Goal: Information Seeking & Learning: Learn about a topic

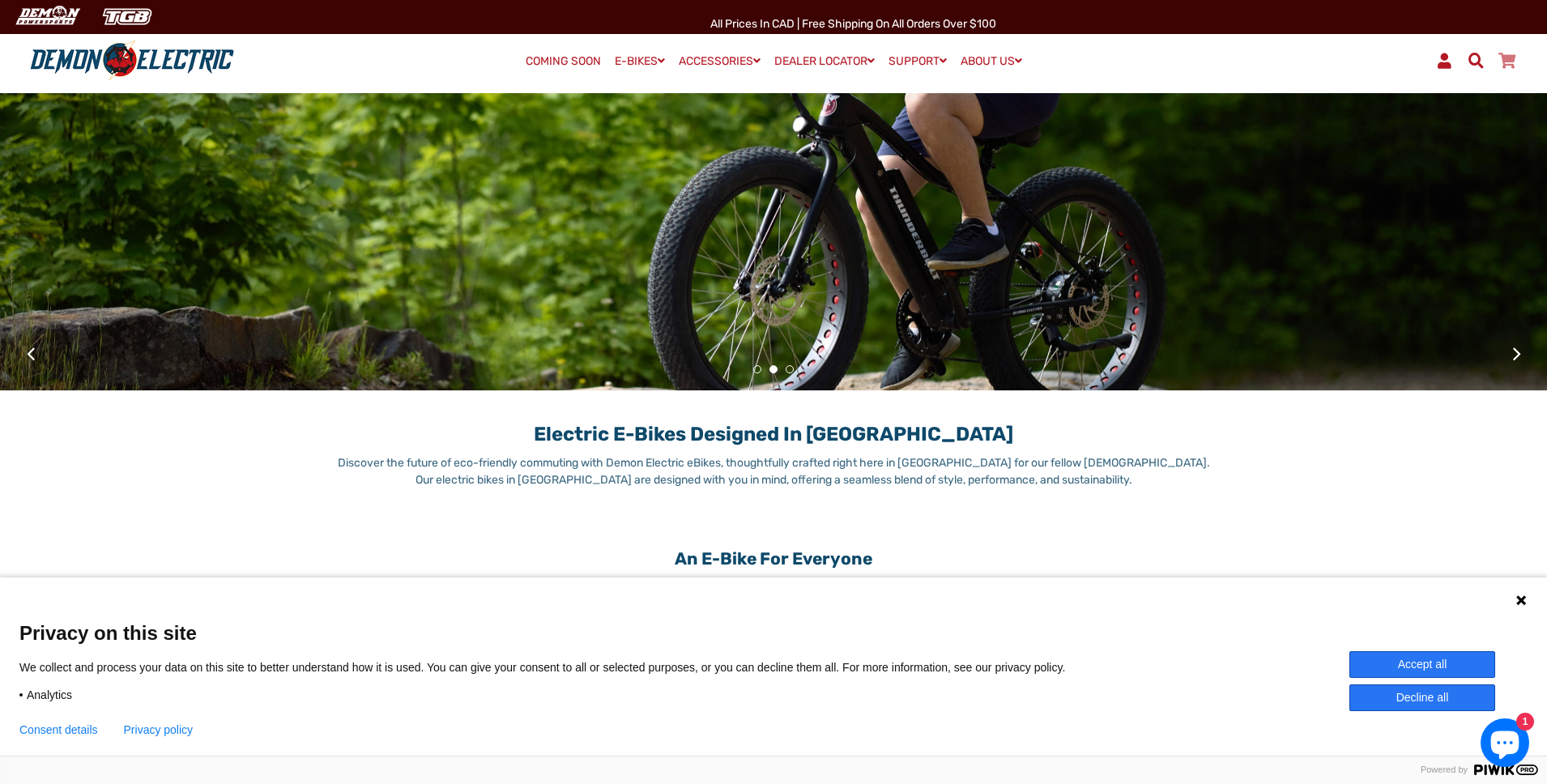
scroll to position [402, 0]
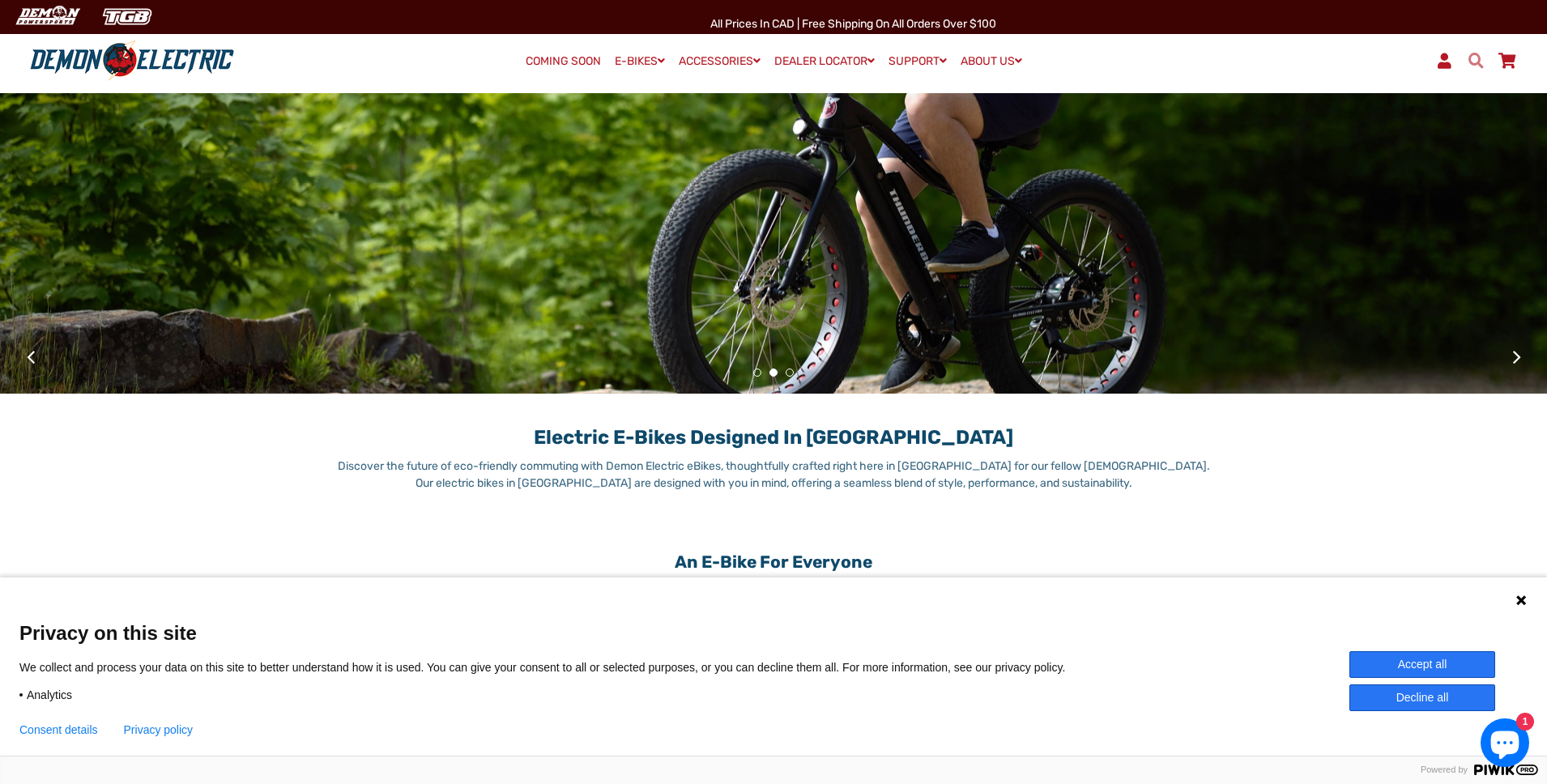
click at [1474, 59] on span at bounding box center [1475, 61] width 20 height 16
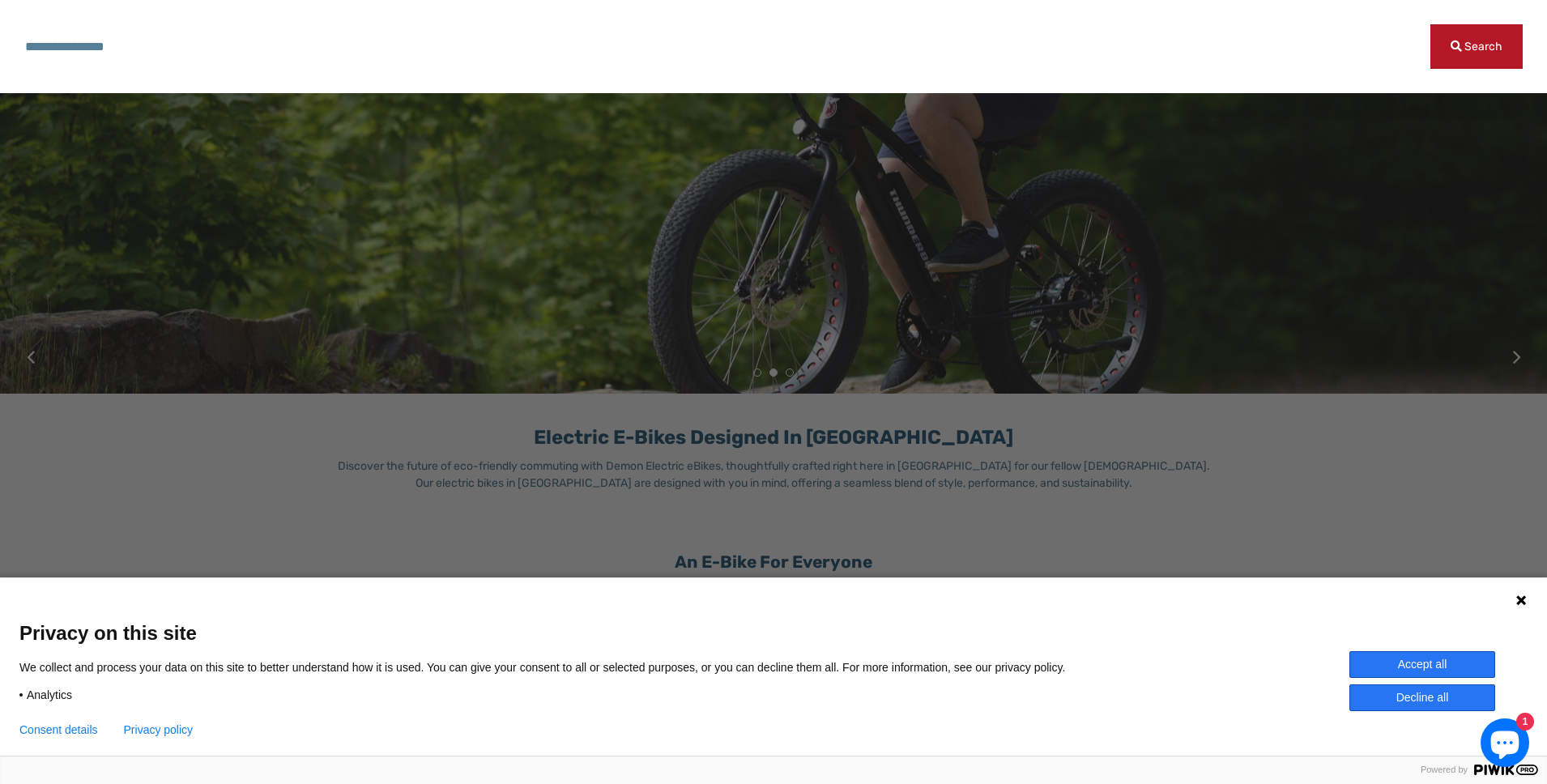
paste input "**********"
type input "**********"
click at [1477, 47] on button "Search" at bounding box center [1476, 47] width 92 height 45
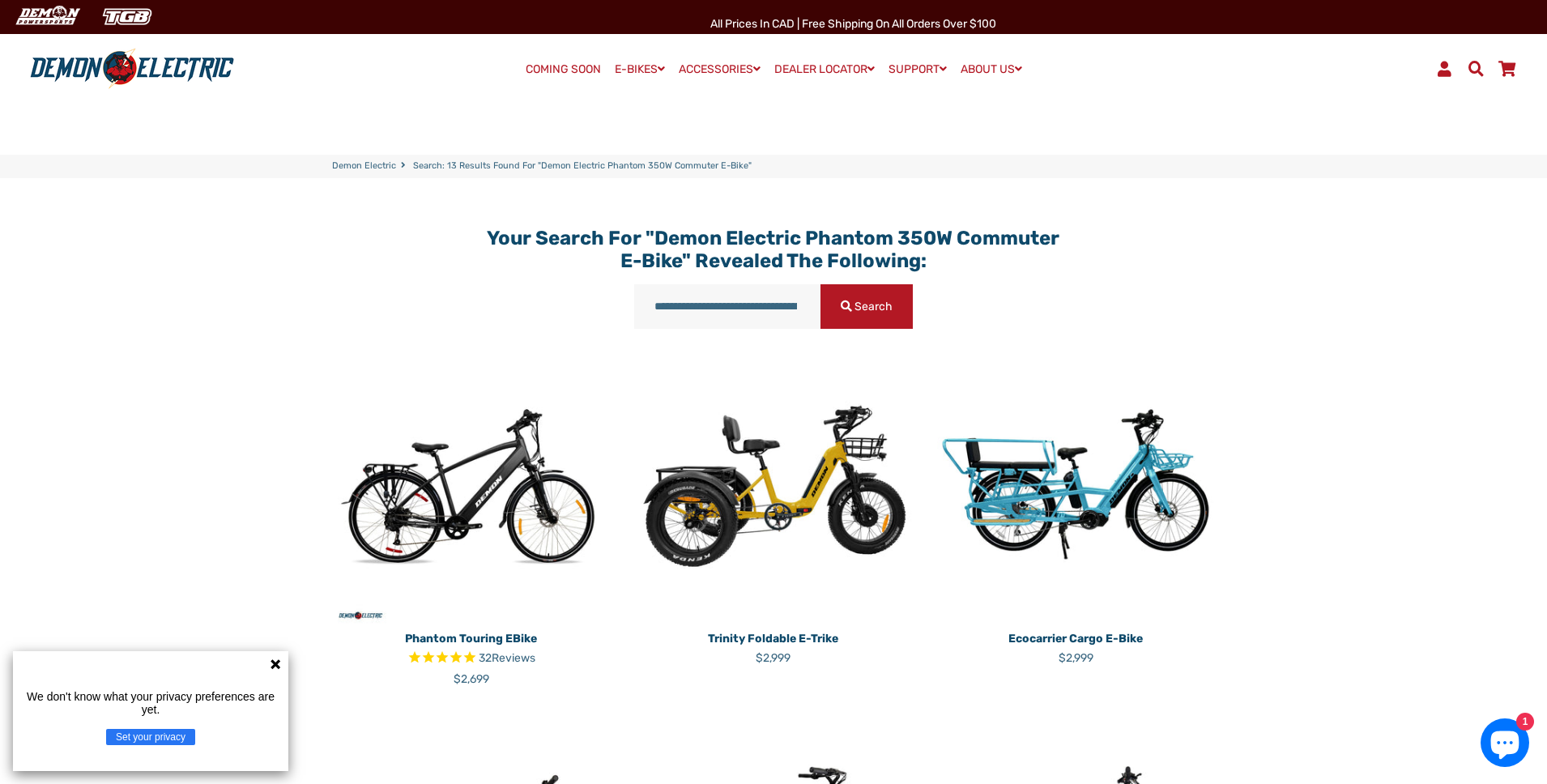
scroll to position [3, 0]
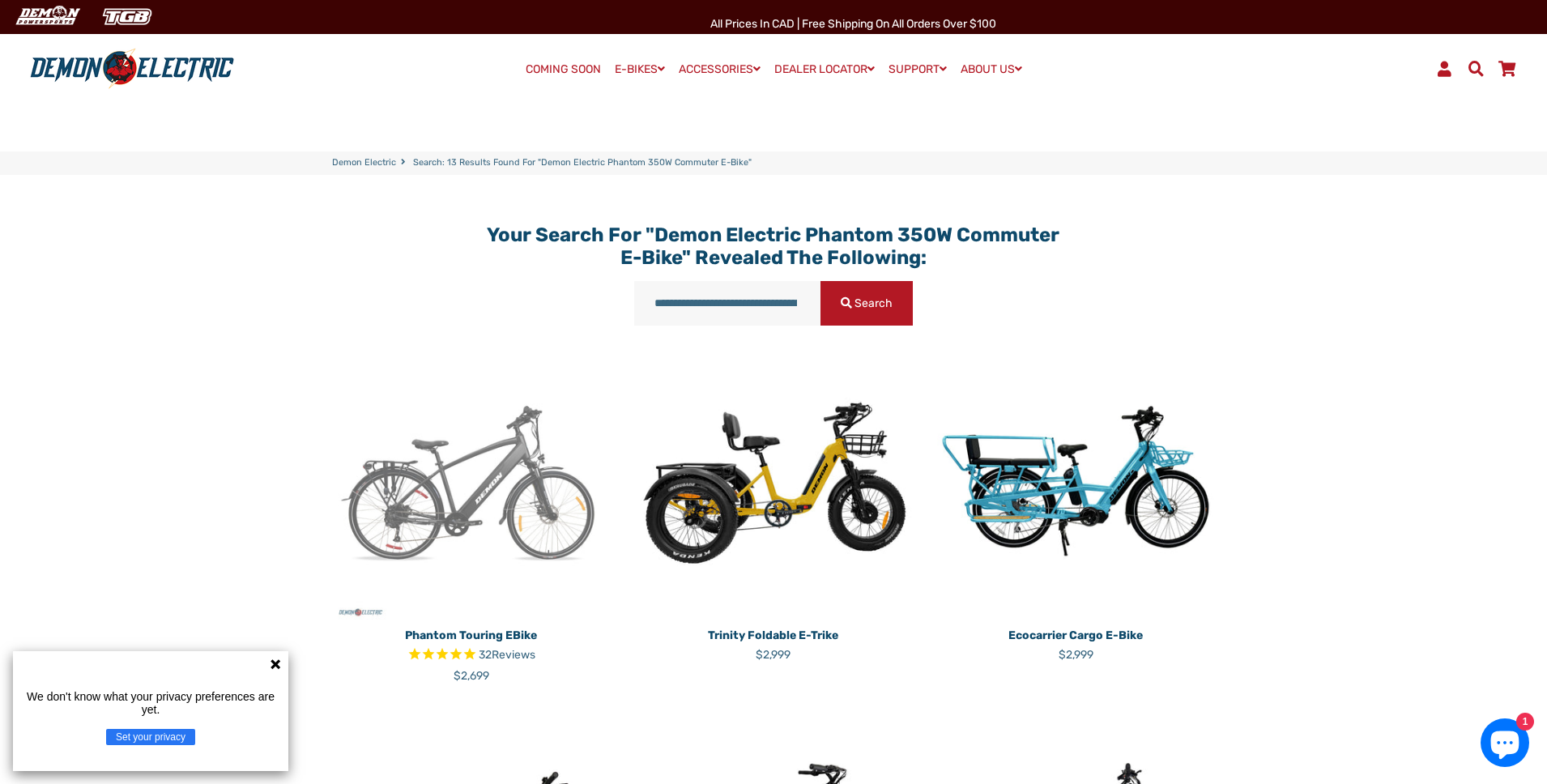
click at [454, 494] on img at bounding box center [471, 482] width 278 height 277
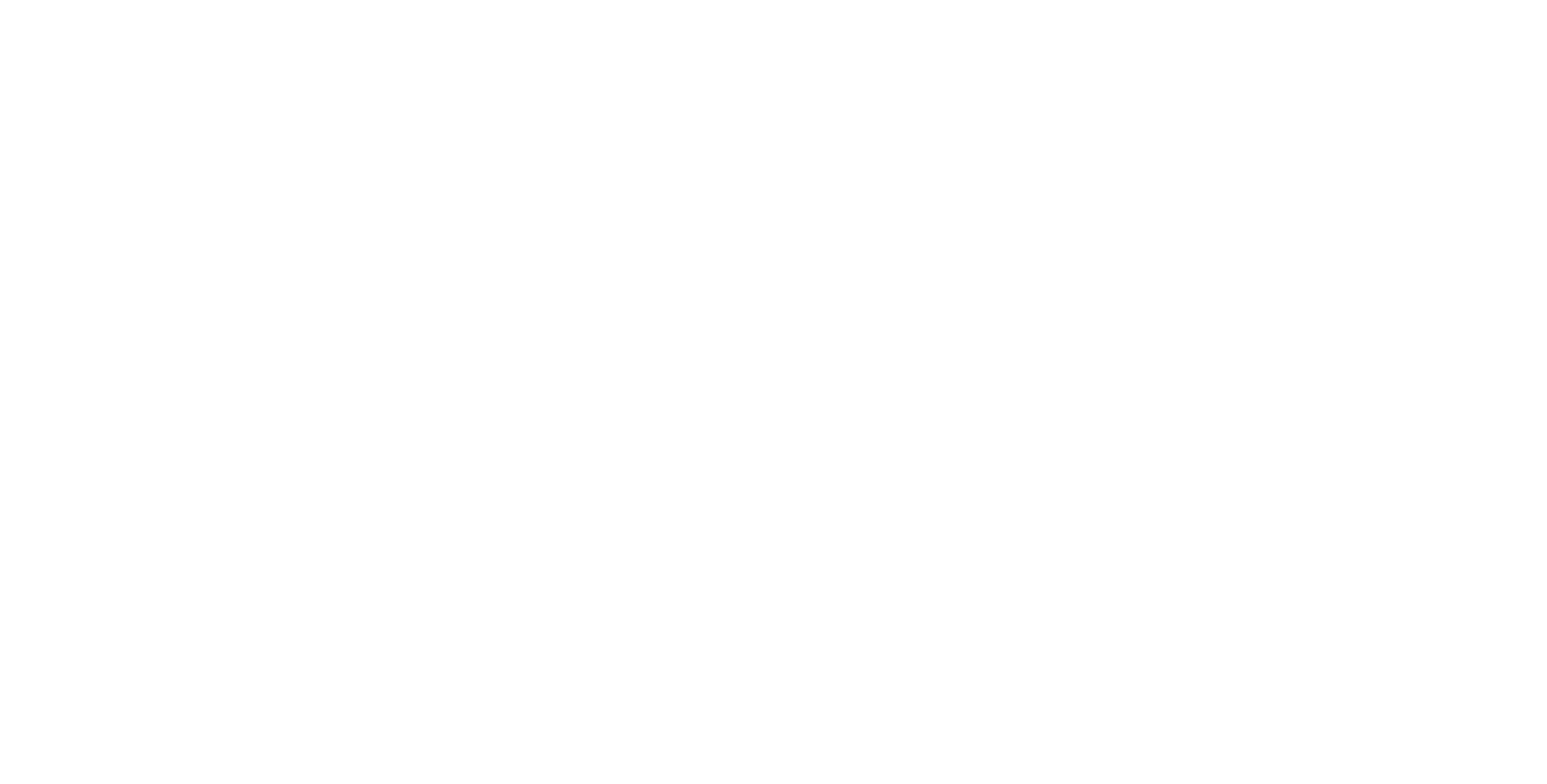
select select "******"
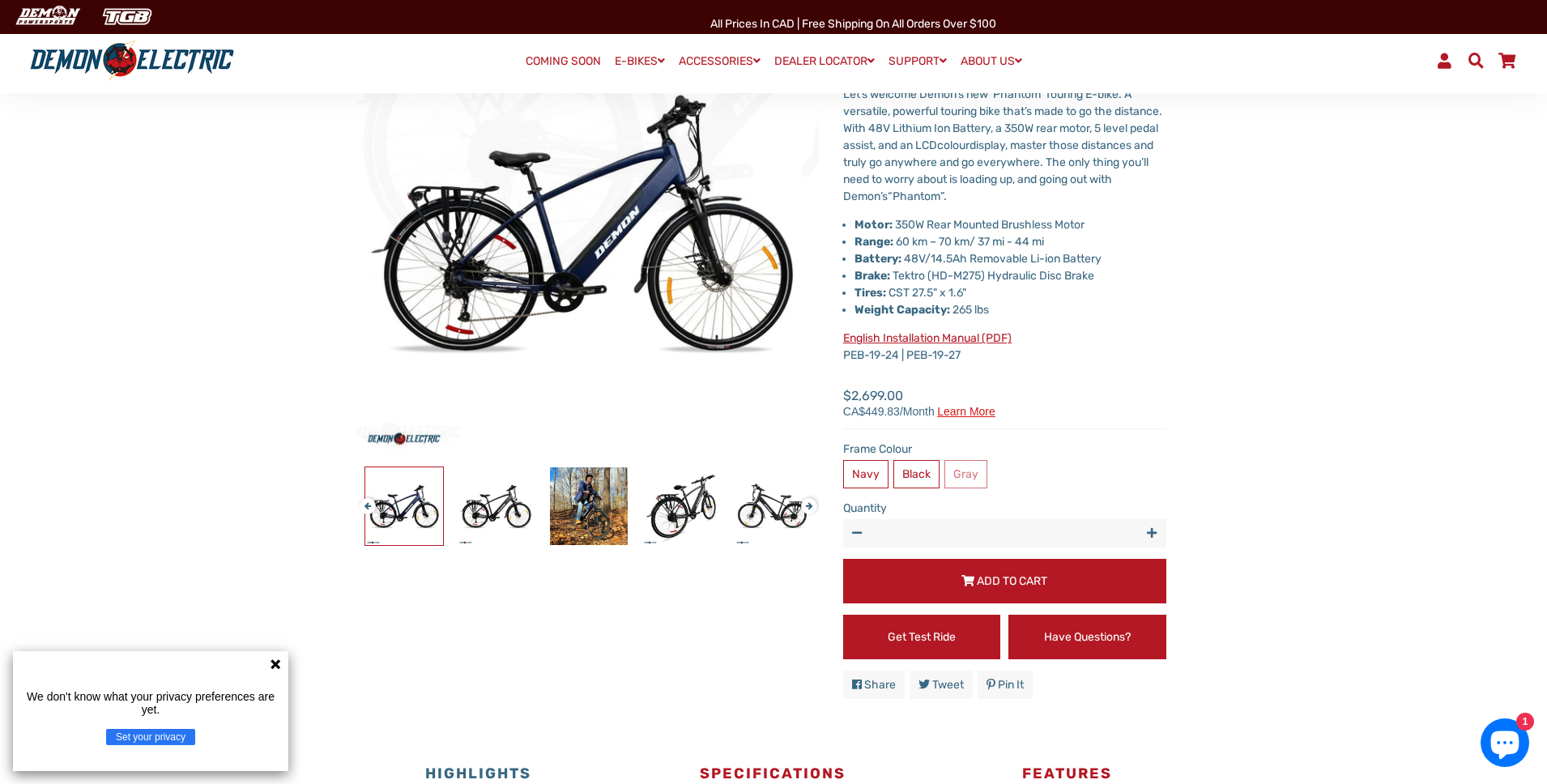
scroll to position [233, 0]
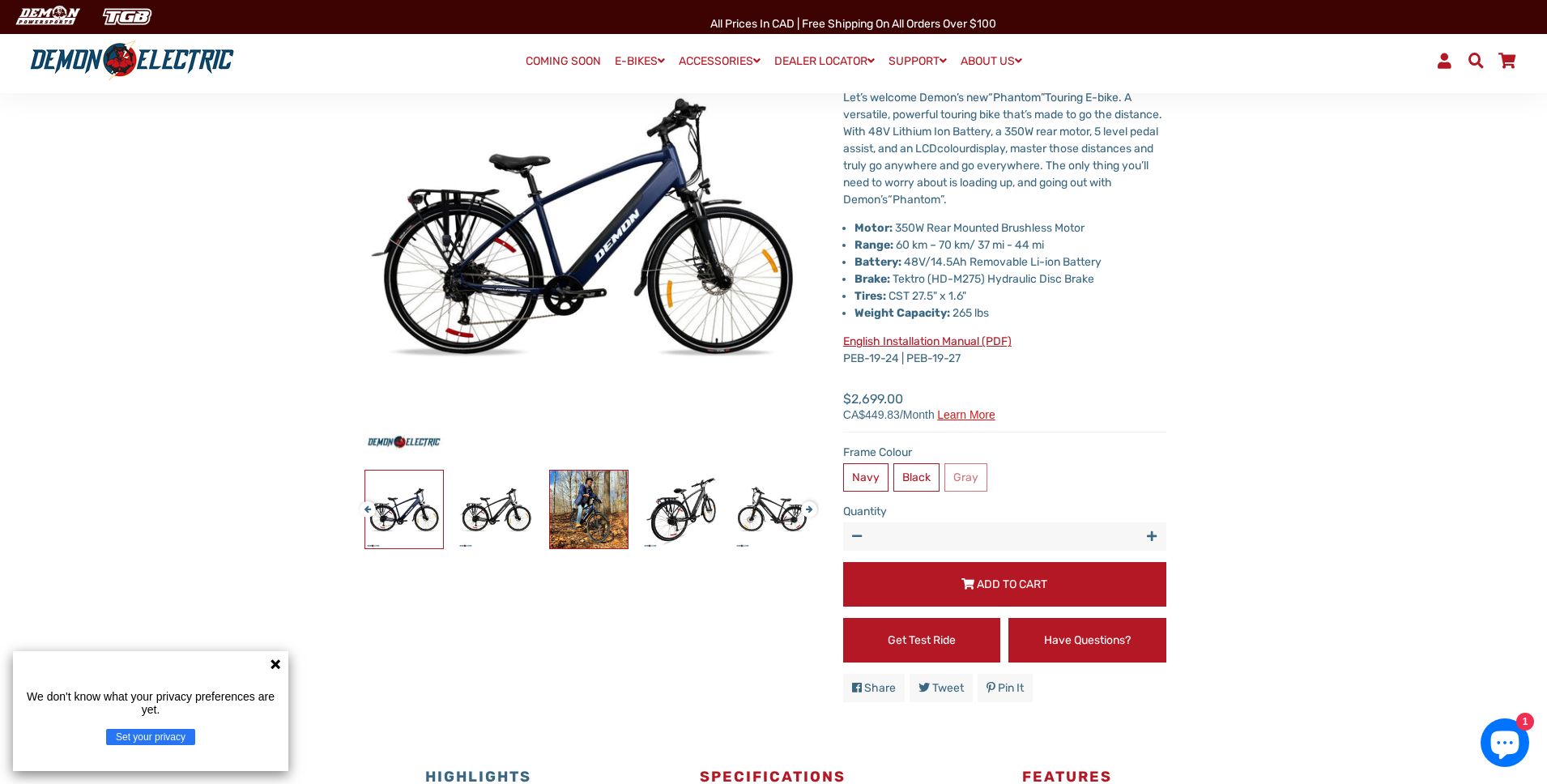
click at [602, 506] on img at bounding box center [590, 509] width 78 height 78
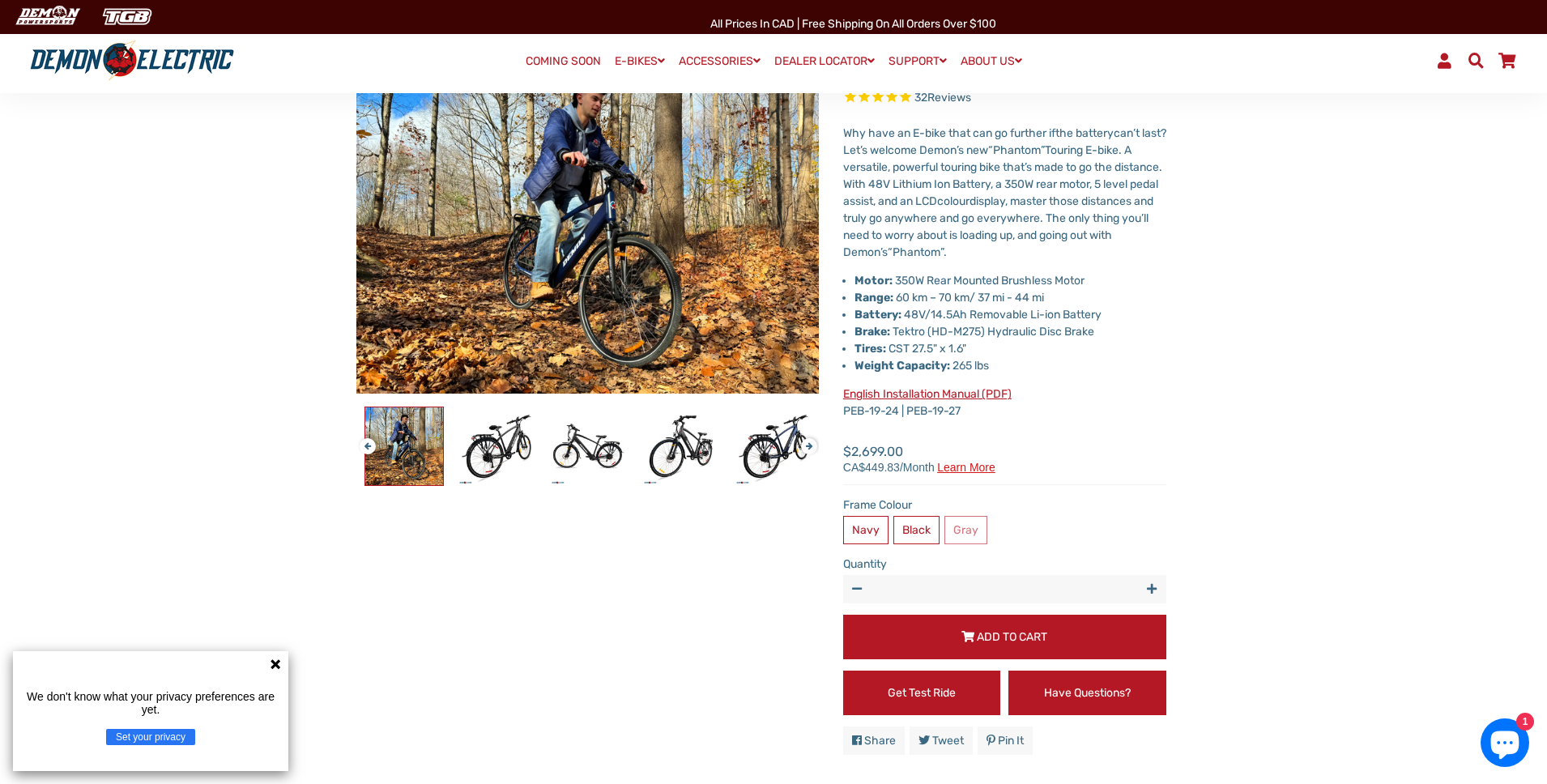
scroll to position [134, 0]
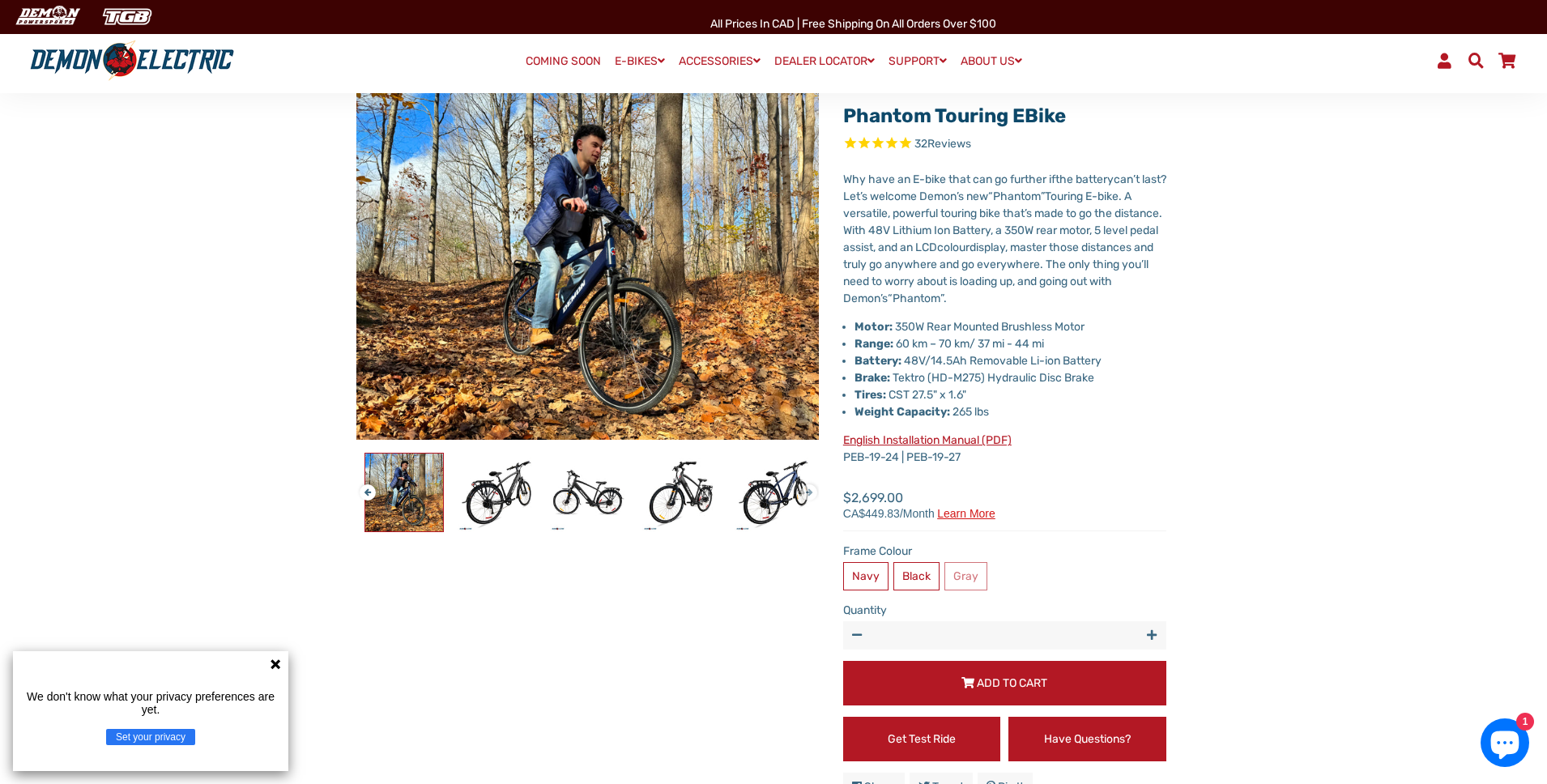
click at [807, 486] on button "Next" at bounding box center [806, 485] width 9 height 19
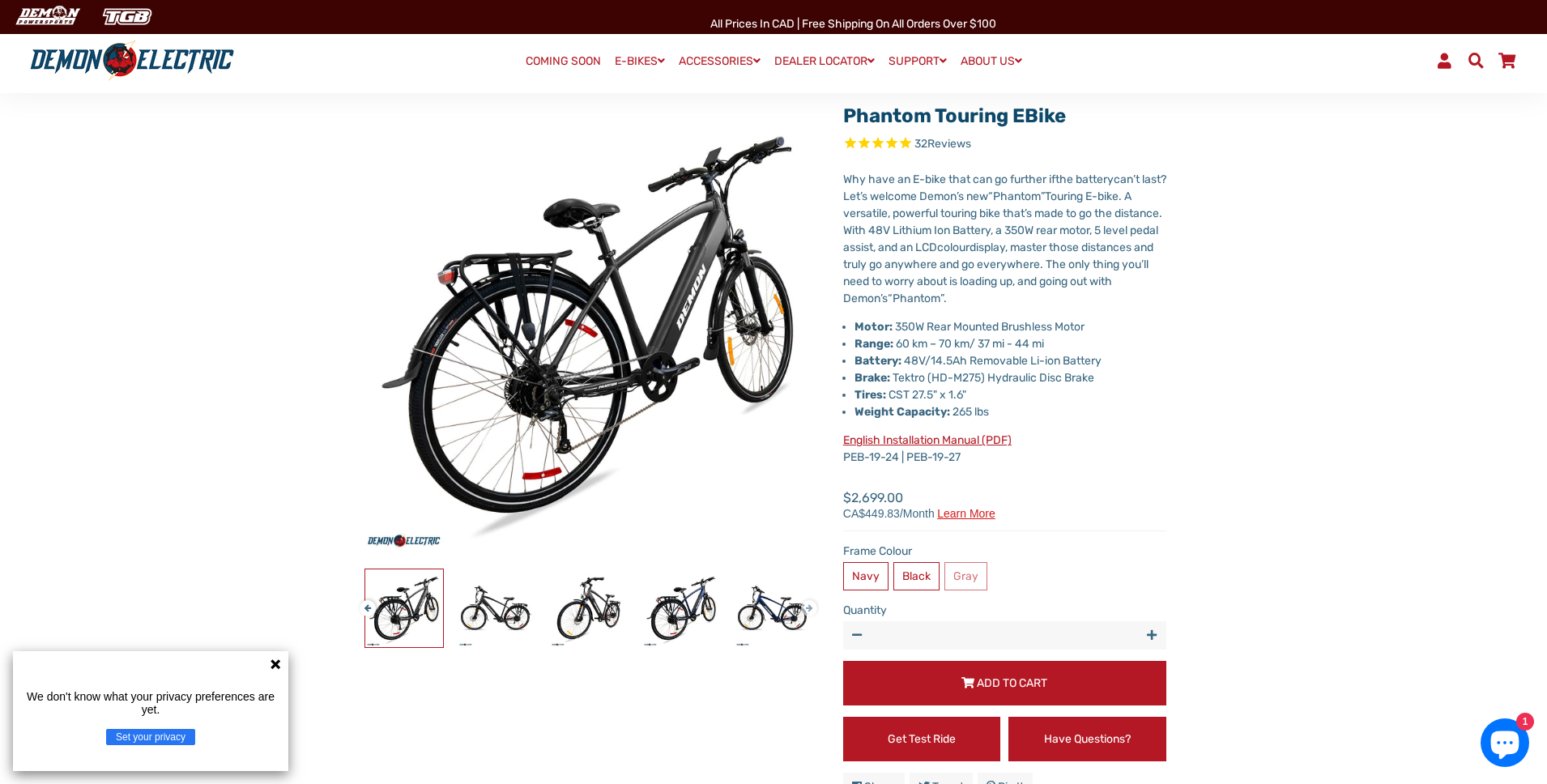
click at [808, 607] on button "Next" at bounding box center [806, 602] width 9 height 19
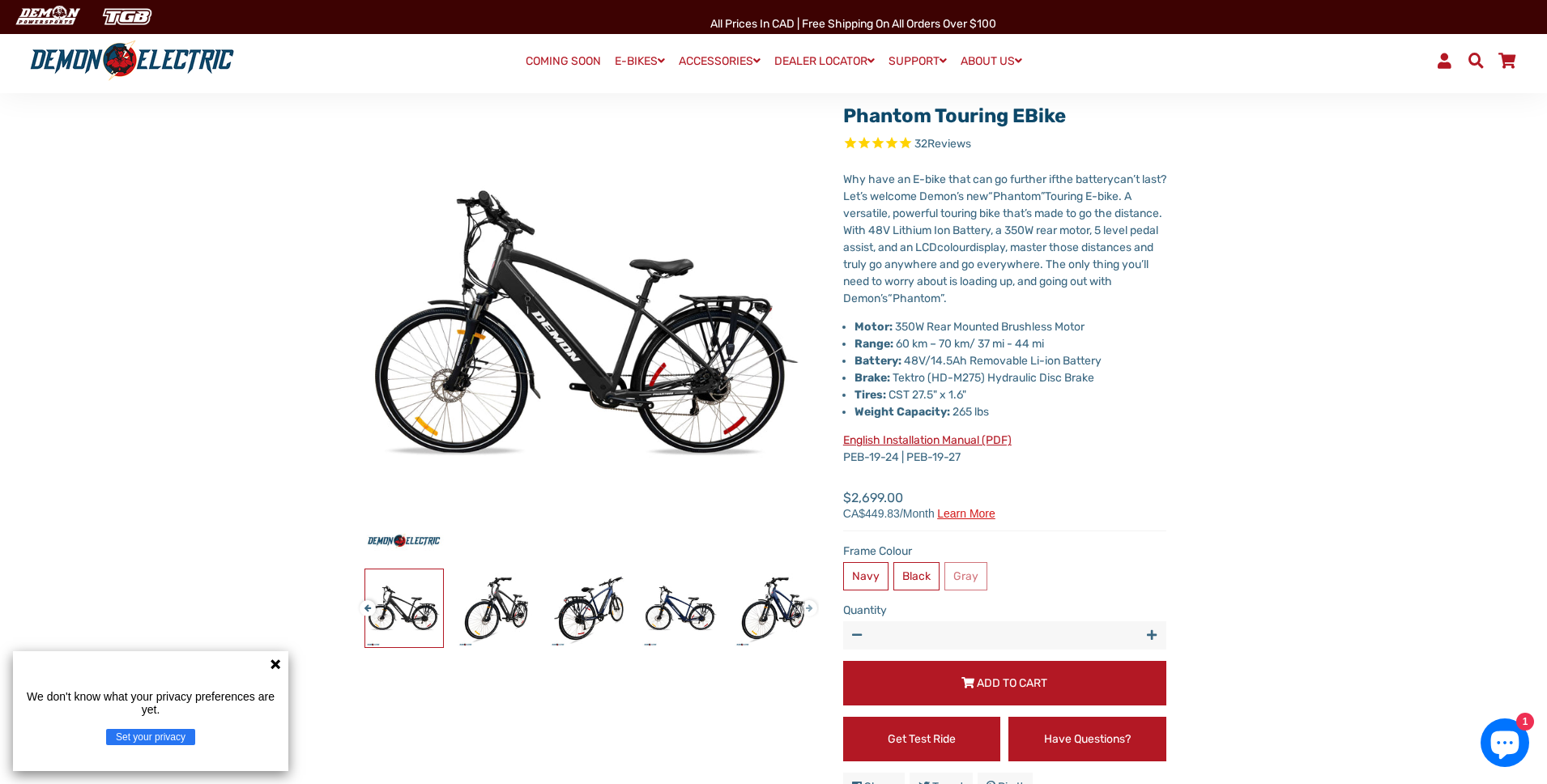
click at [808, 607] on button "Next" at bounding box center [806, 602] width 9 height 19
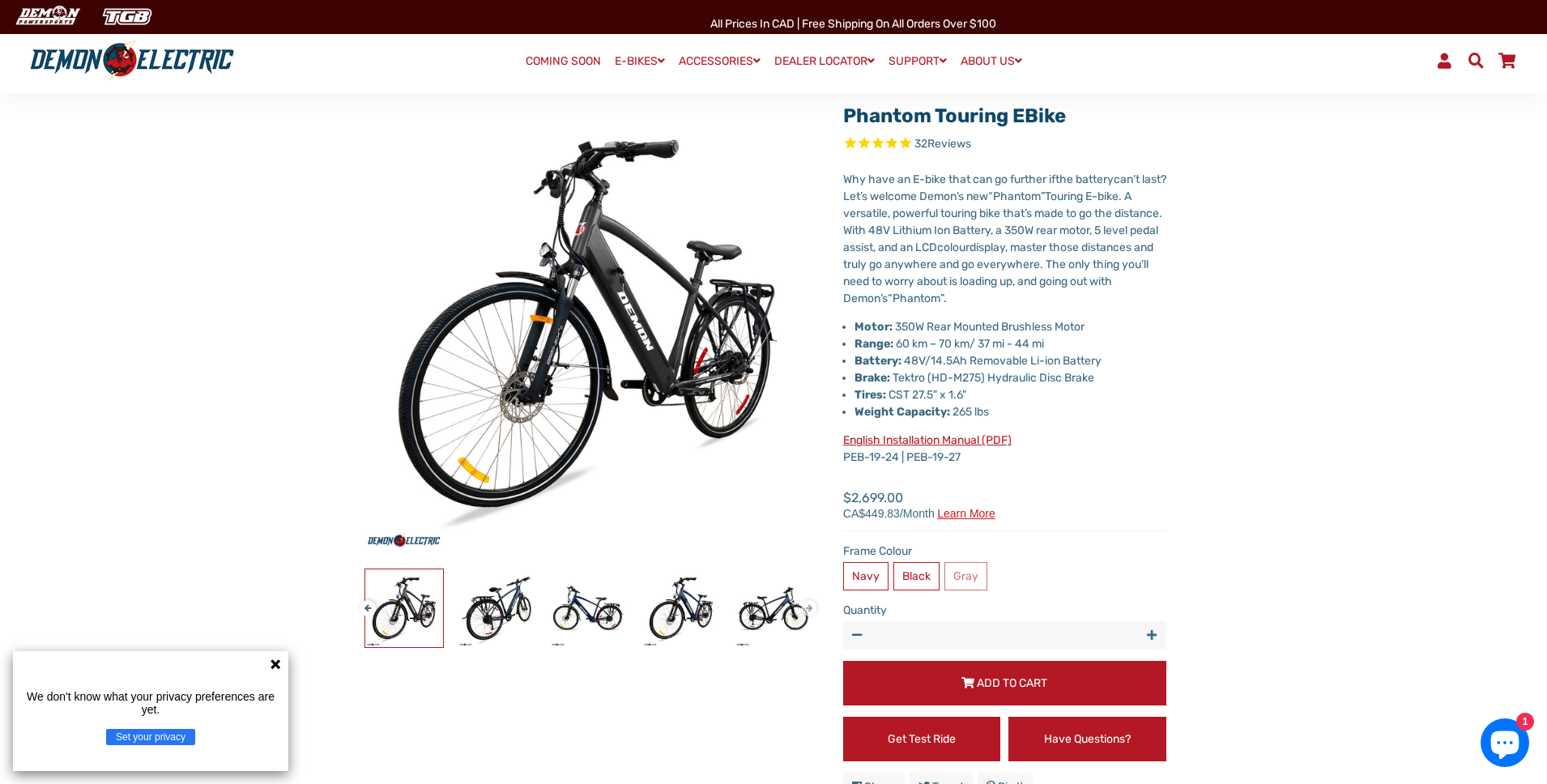
click at [808, 606] on button "Next" at bounding box center [806, 602] width 9 height 19
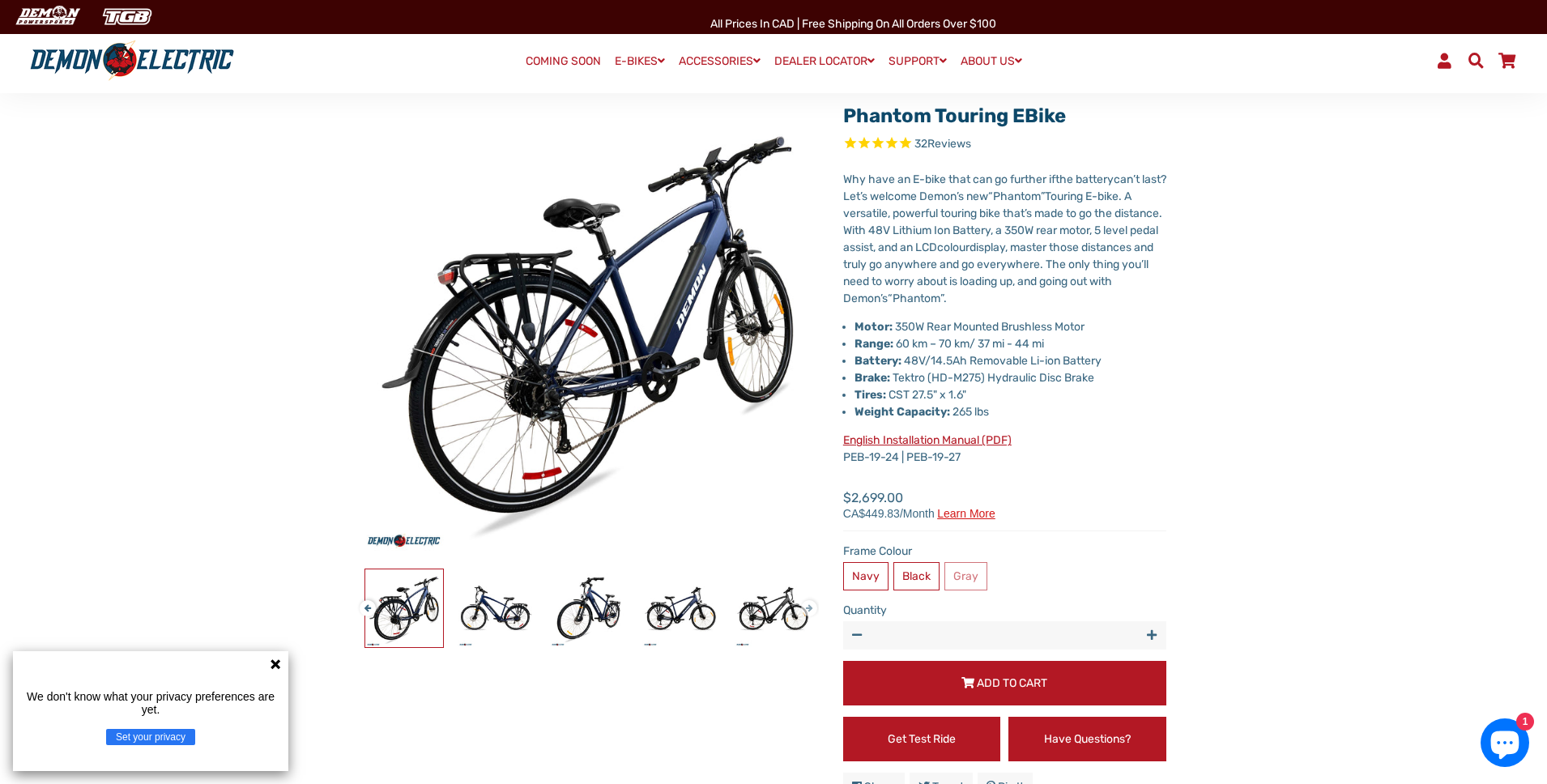
click at [808, 606] on button "Next" at bounding box center [806, 602] width 9 height 19
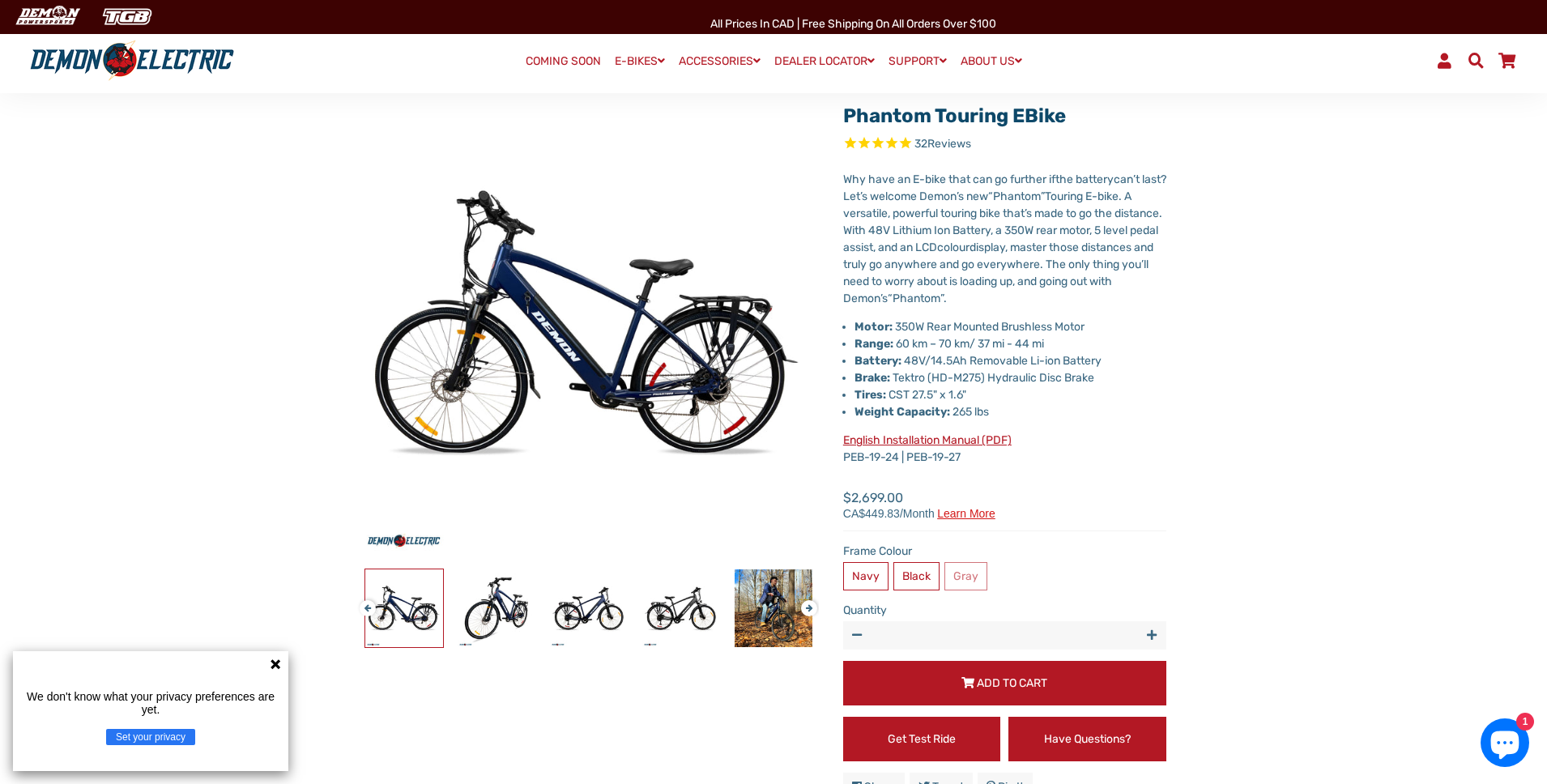
scroll to position [130, 0]
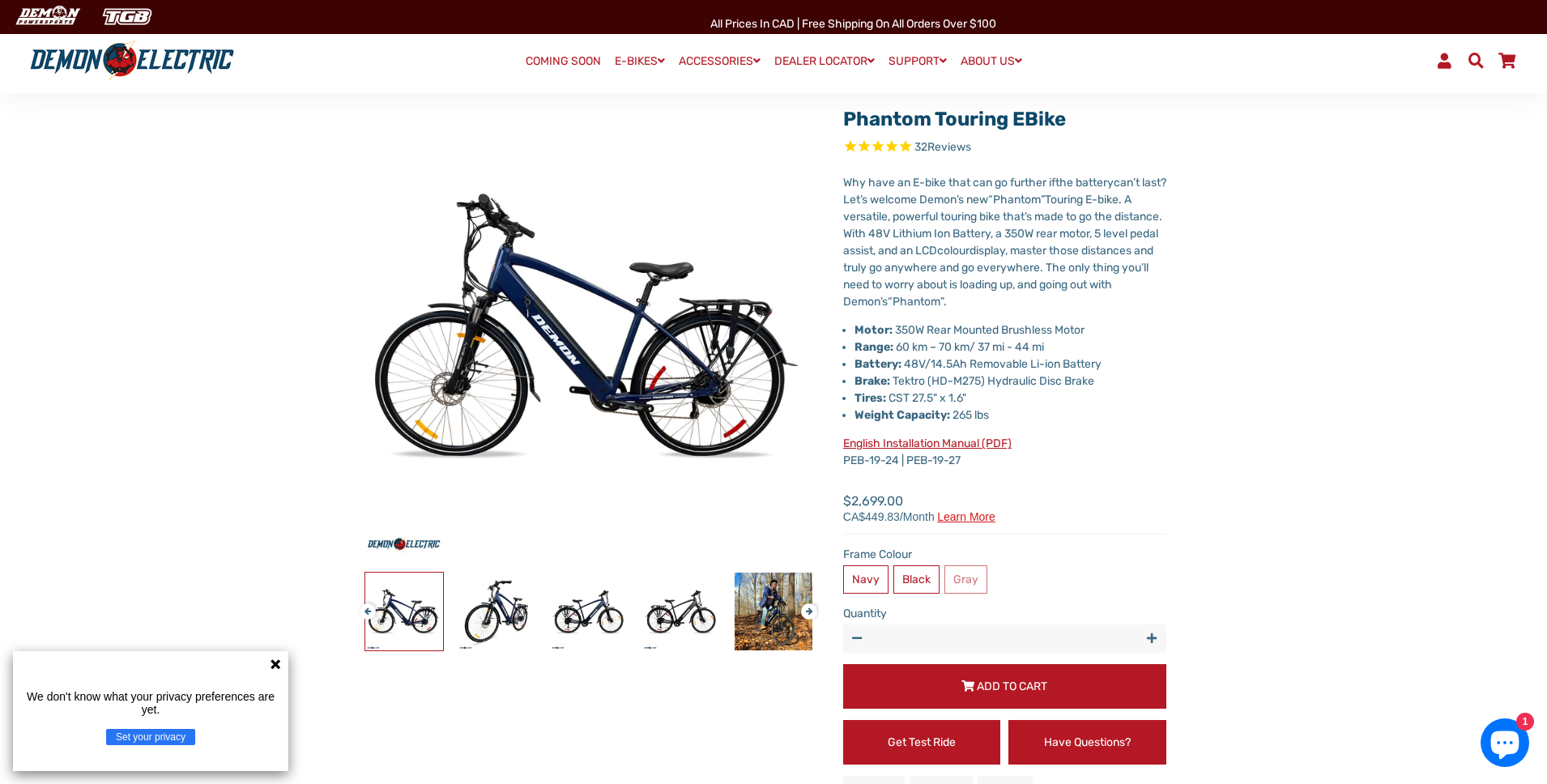
click at [279, 663] on icon at bounding box center [276, 664] width 13 height 13
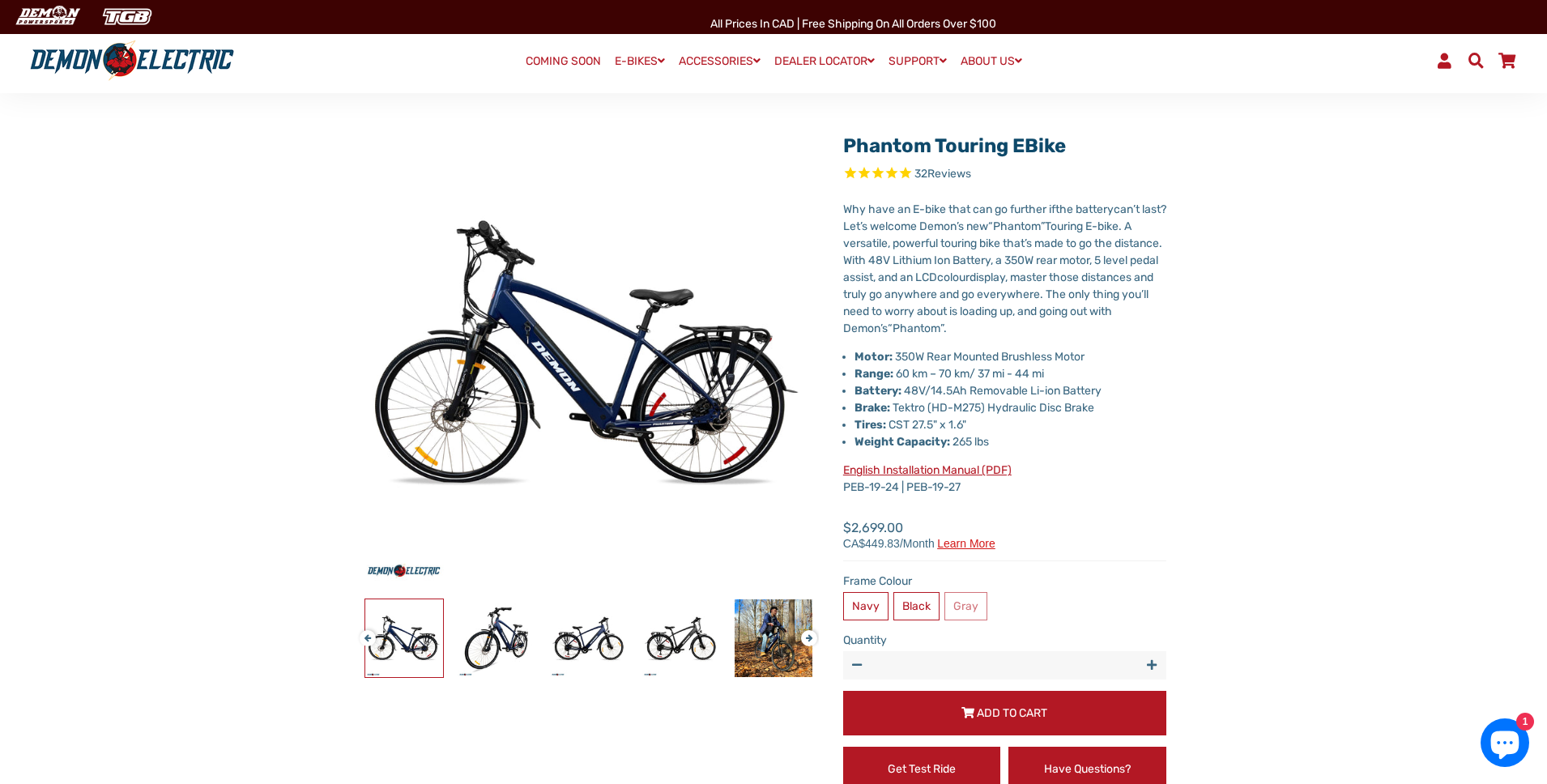
scroll to position [0, 0]
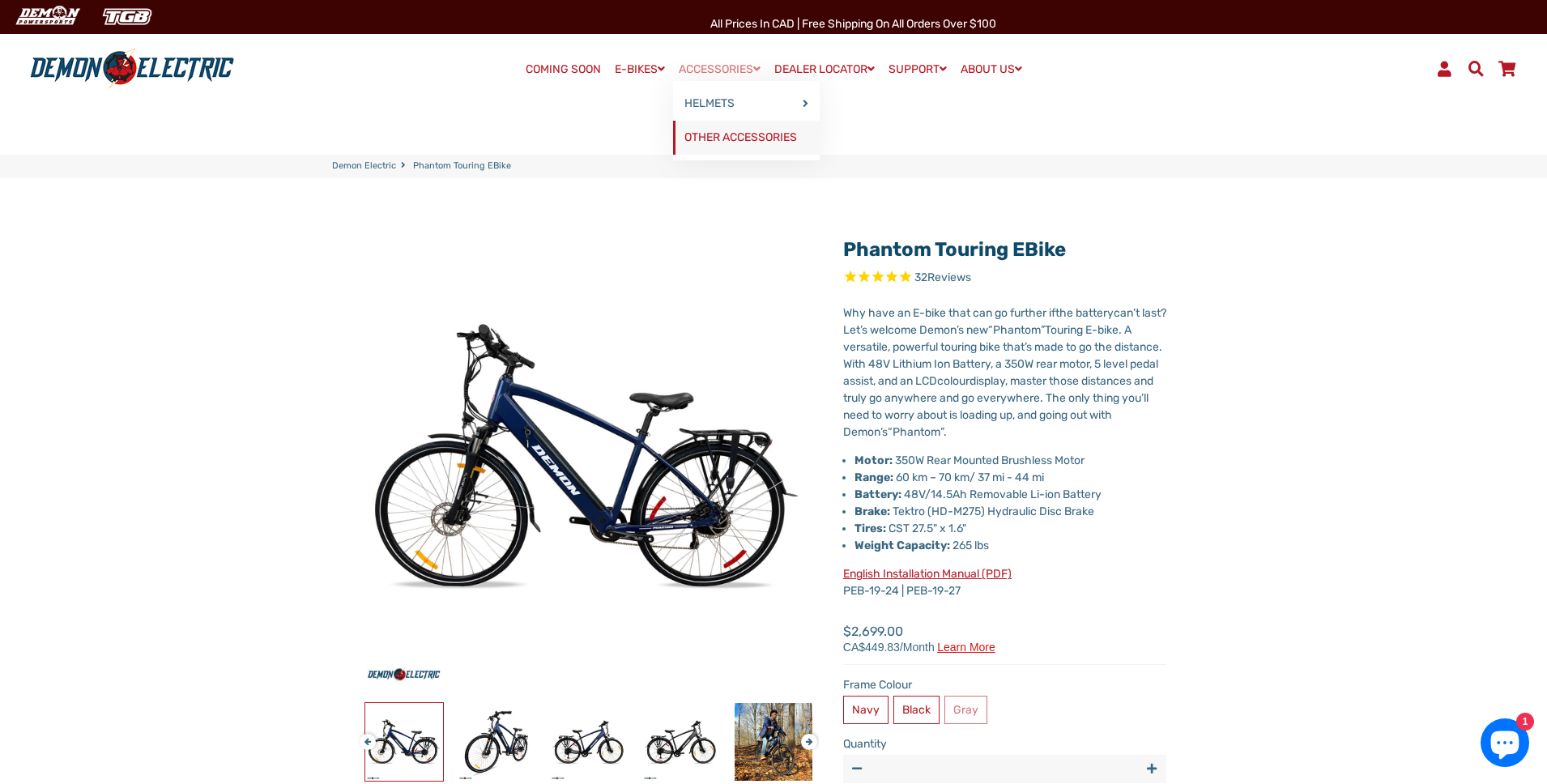
click at [724, 132] on link "OTHER ACCESSORIES" at bounding box center [746, 138] width 146 height 34
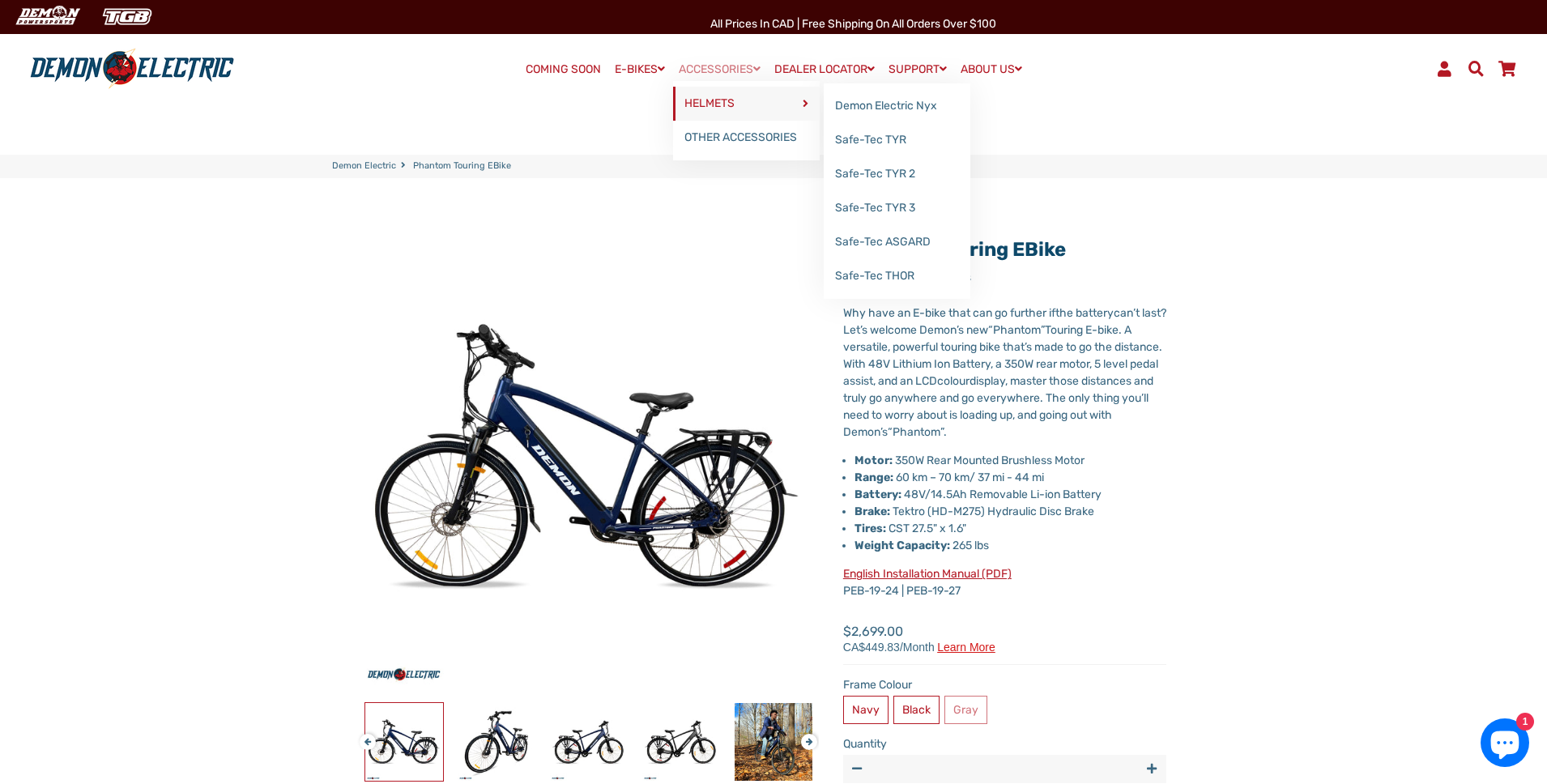
drag, startPoint x: 711, startPoint y: 101, endPoint x: 691, endPoint y: 109, distance: 21.5
click at [711, 101] on link "HELMETS" at bounding box center [746, 103] width 146 height 34
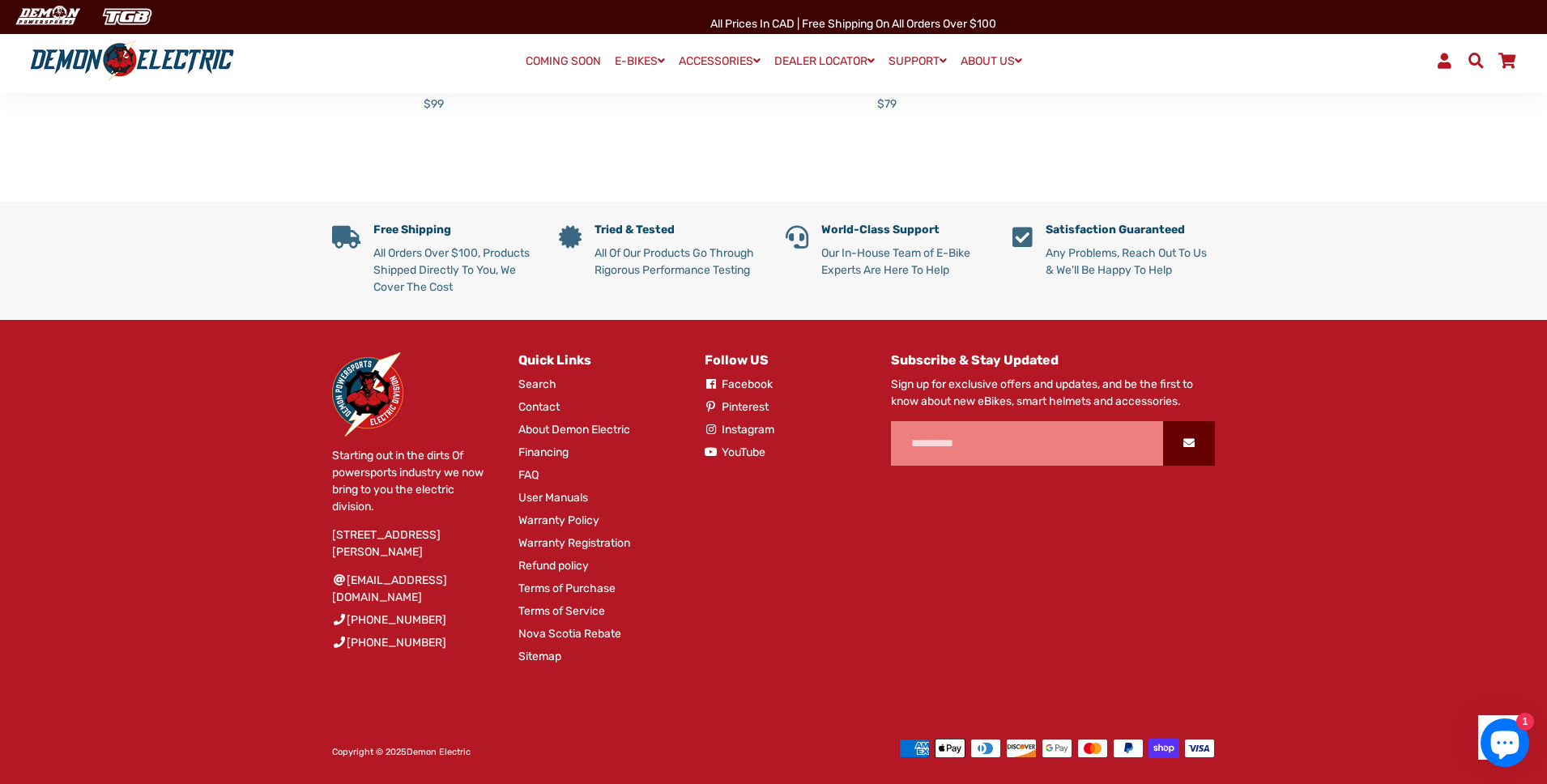
scroll to position [686, 0]
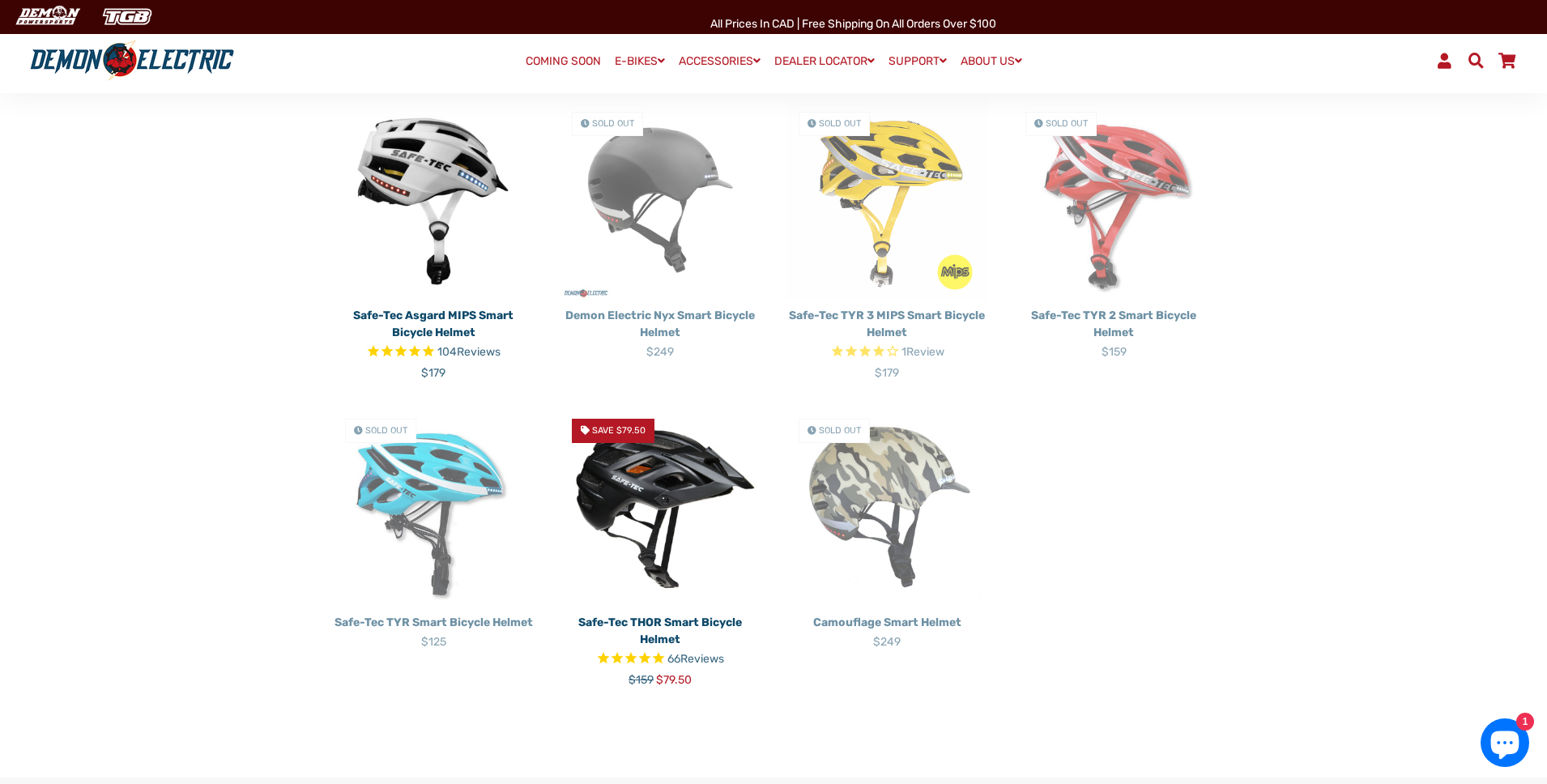
scroll to position [420, 0]
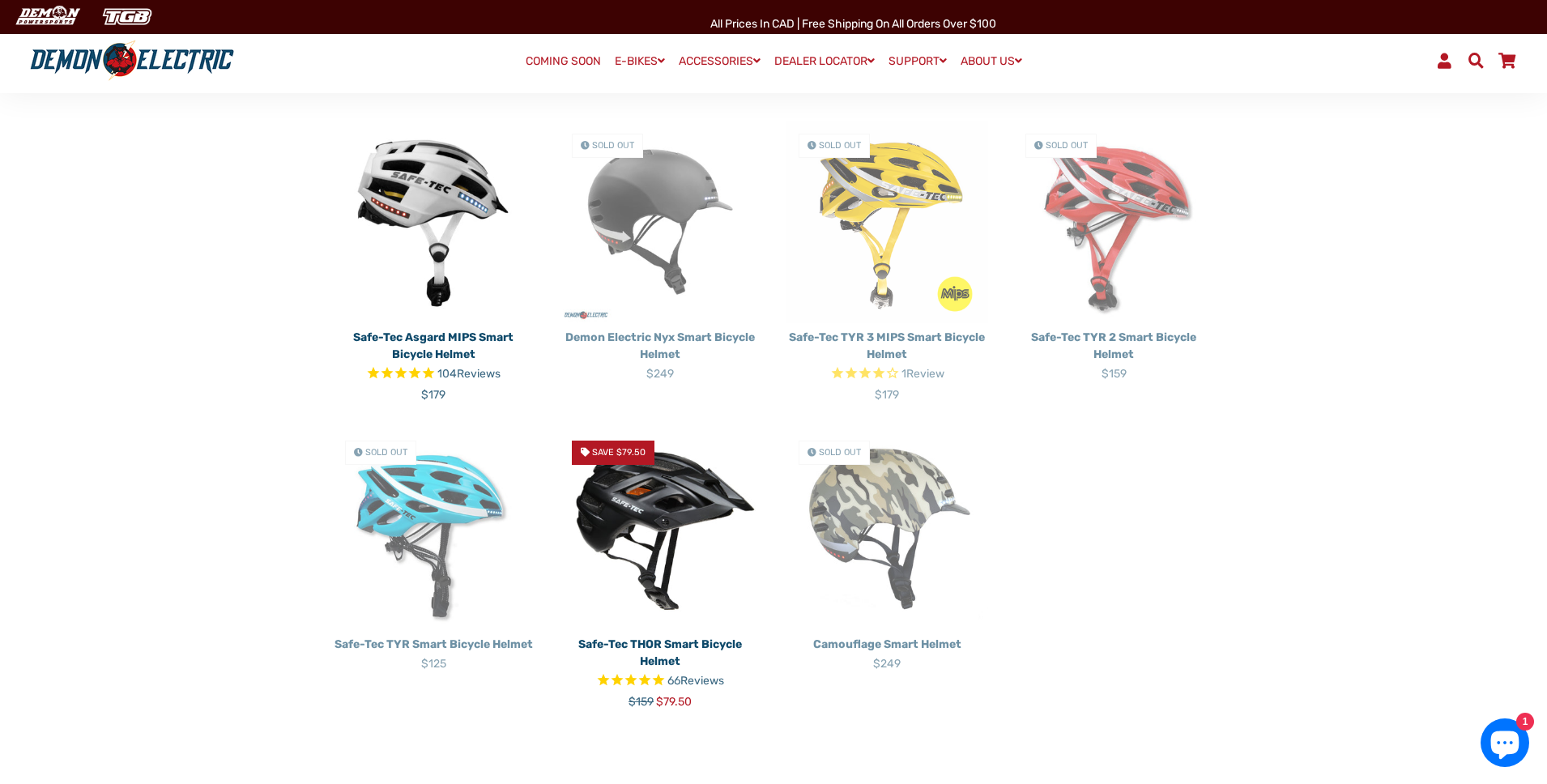
click at [654, 177] on img at bounding box center [659, 222] width 202 height 202
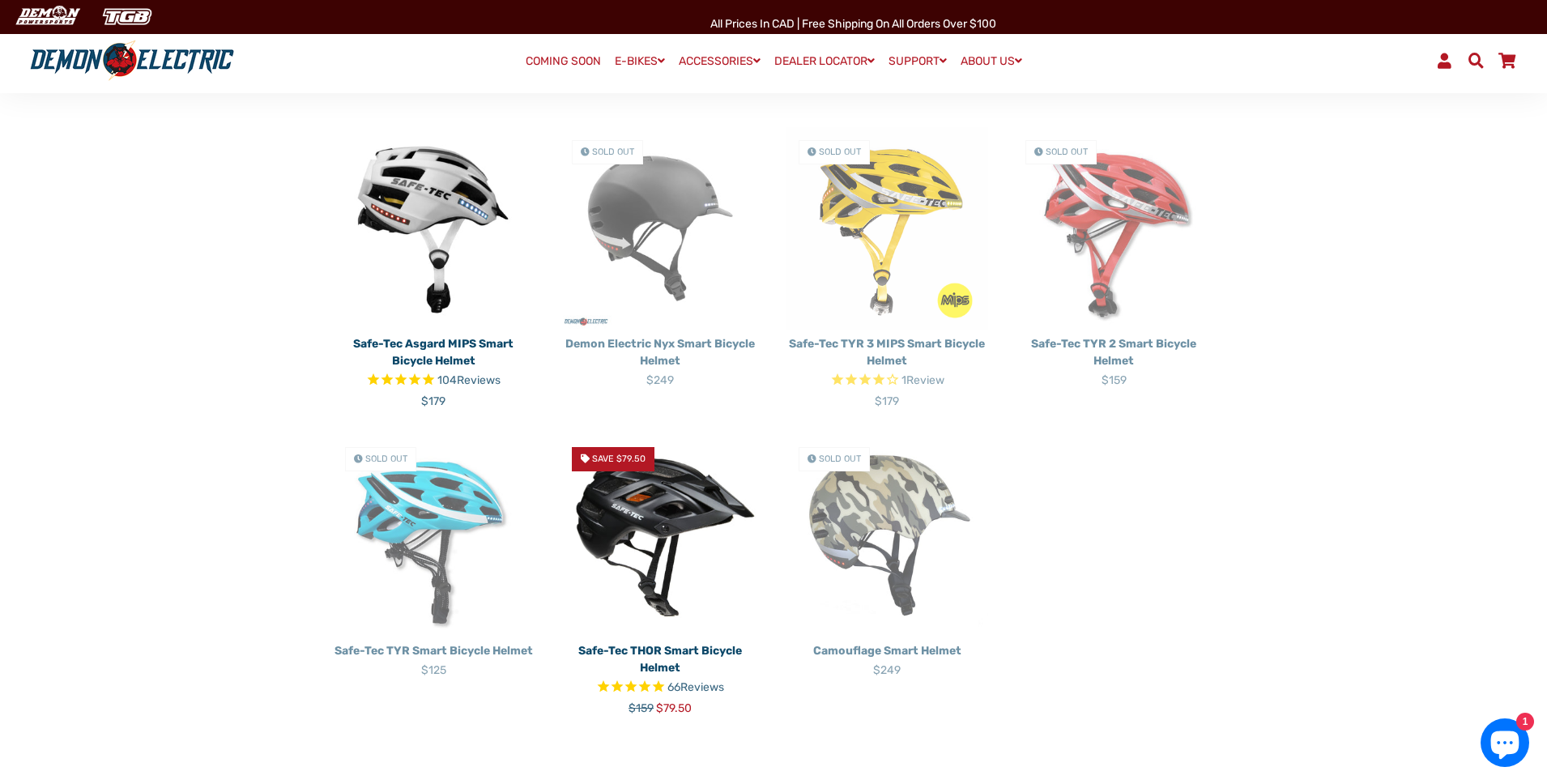
scroll to position [358, 0]
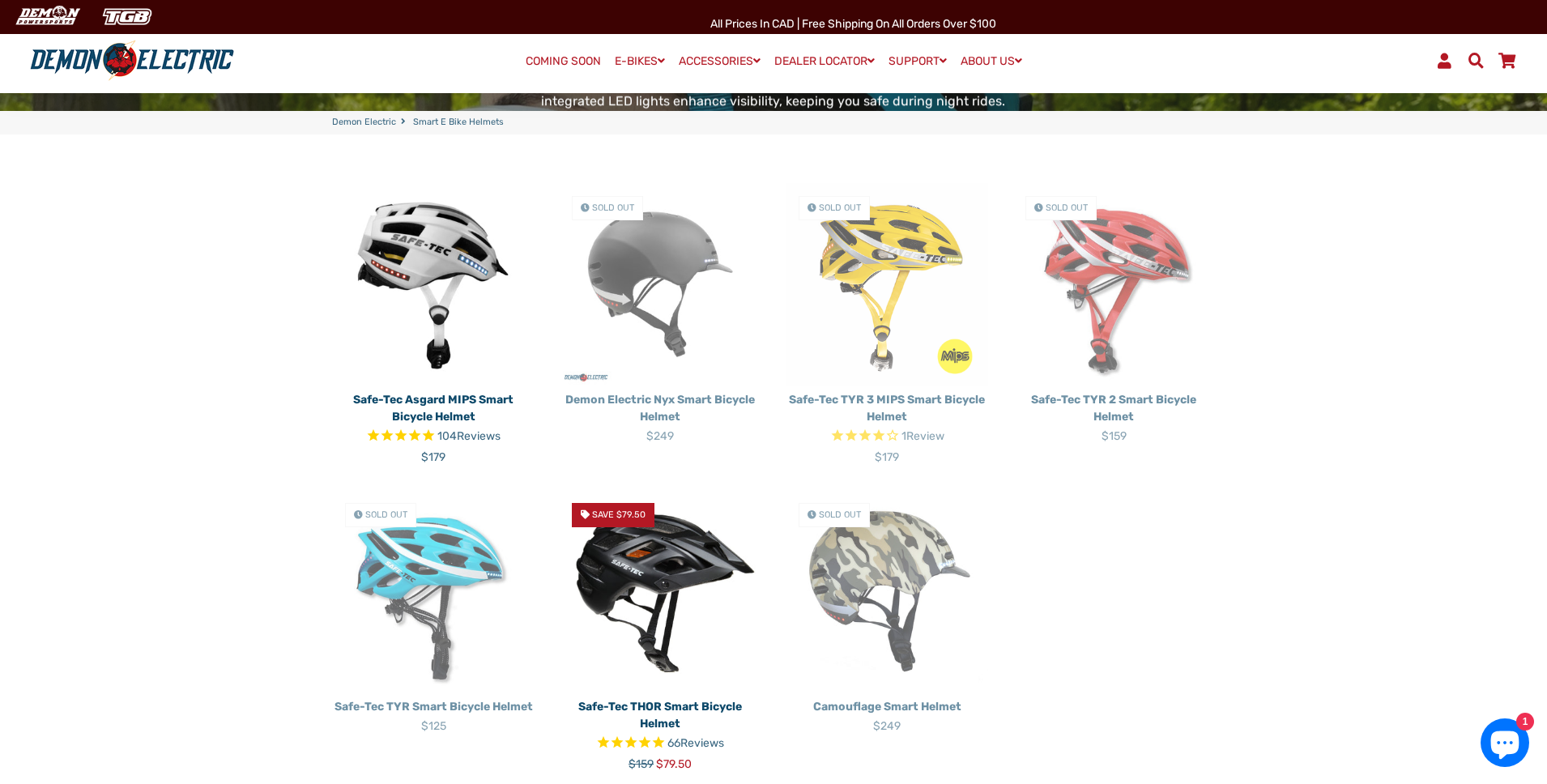
click at [892, 603] on img at bounding box center [887, 590] width 202 height 202
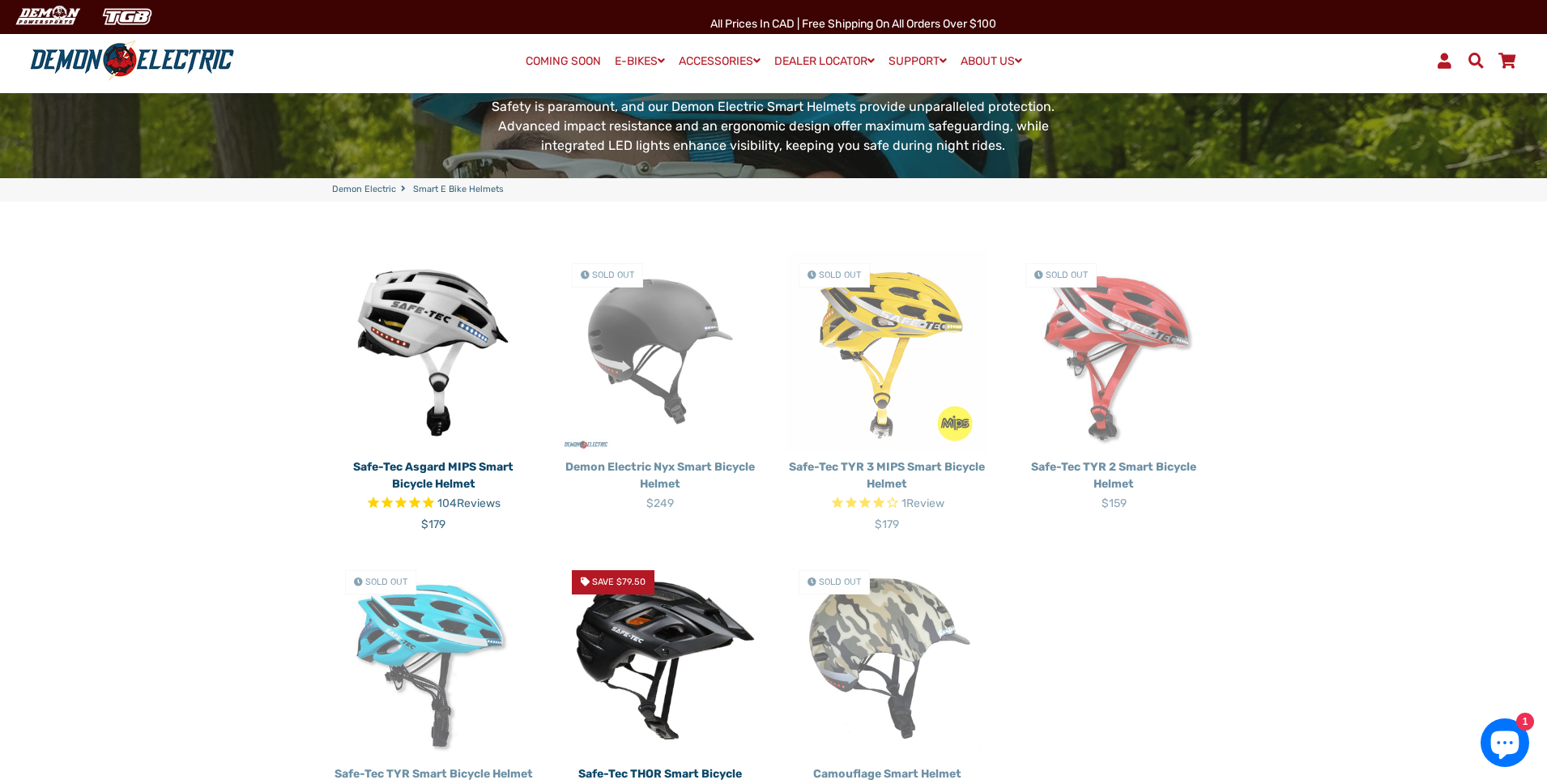
scroll to position [243, 0]
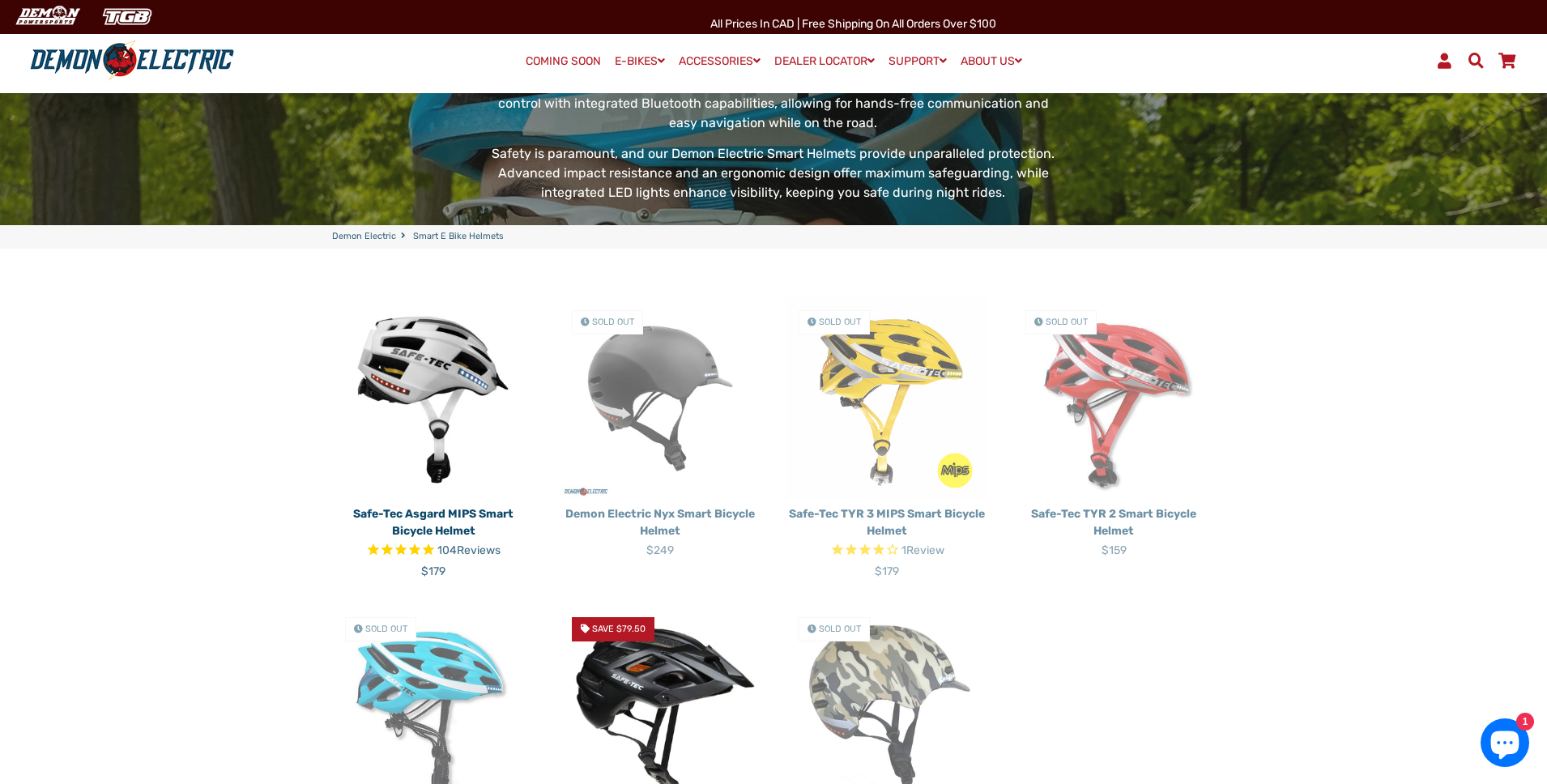
click at [637, 392] on img at bounding box center [659, 398] width 202 height 202
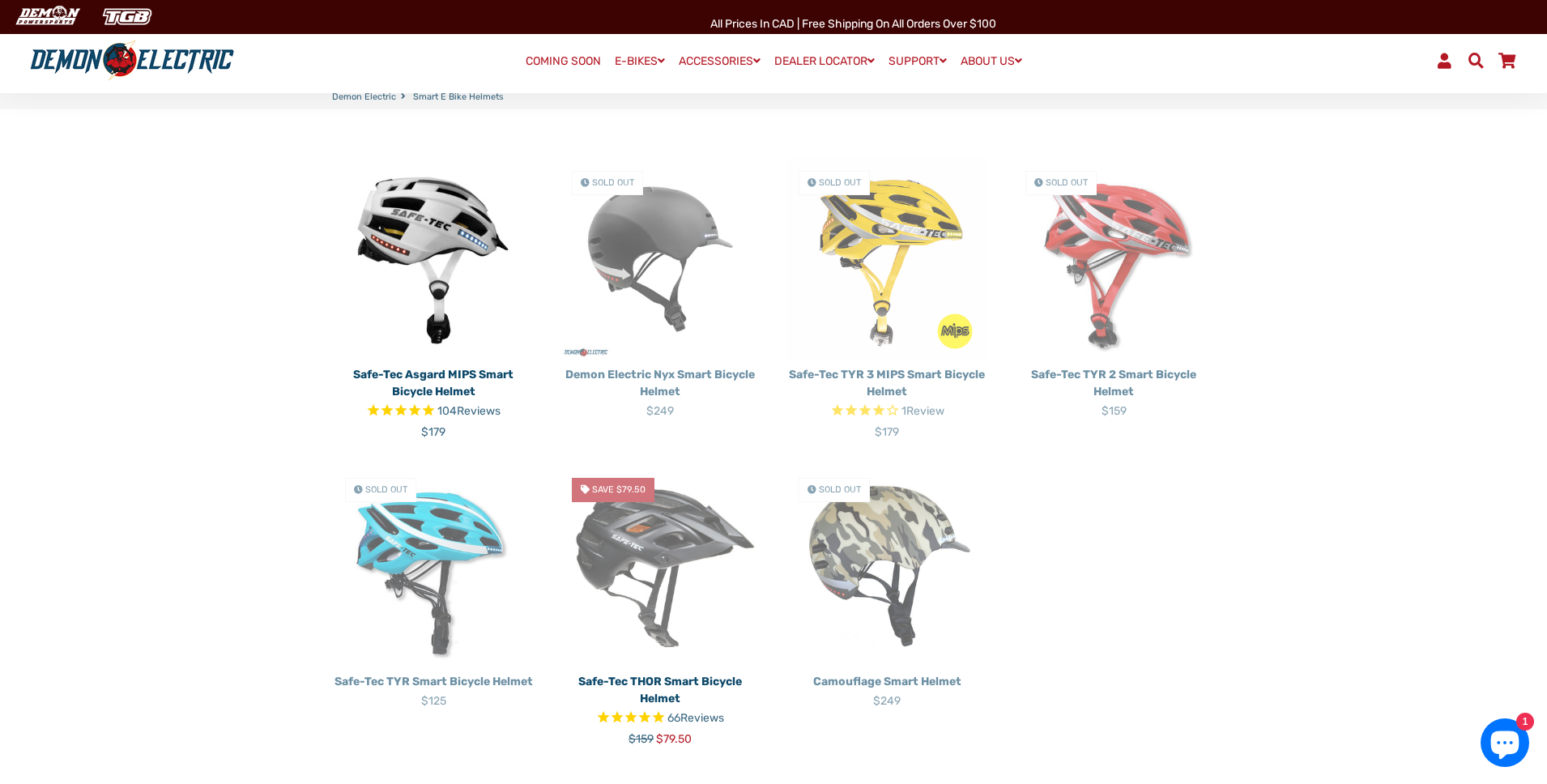
scroll to position [385, 0]
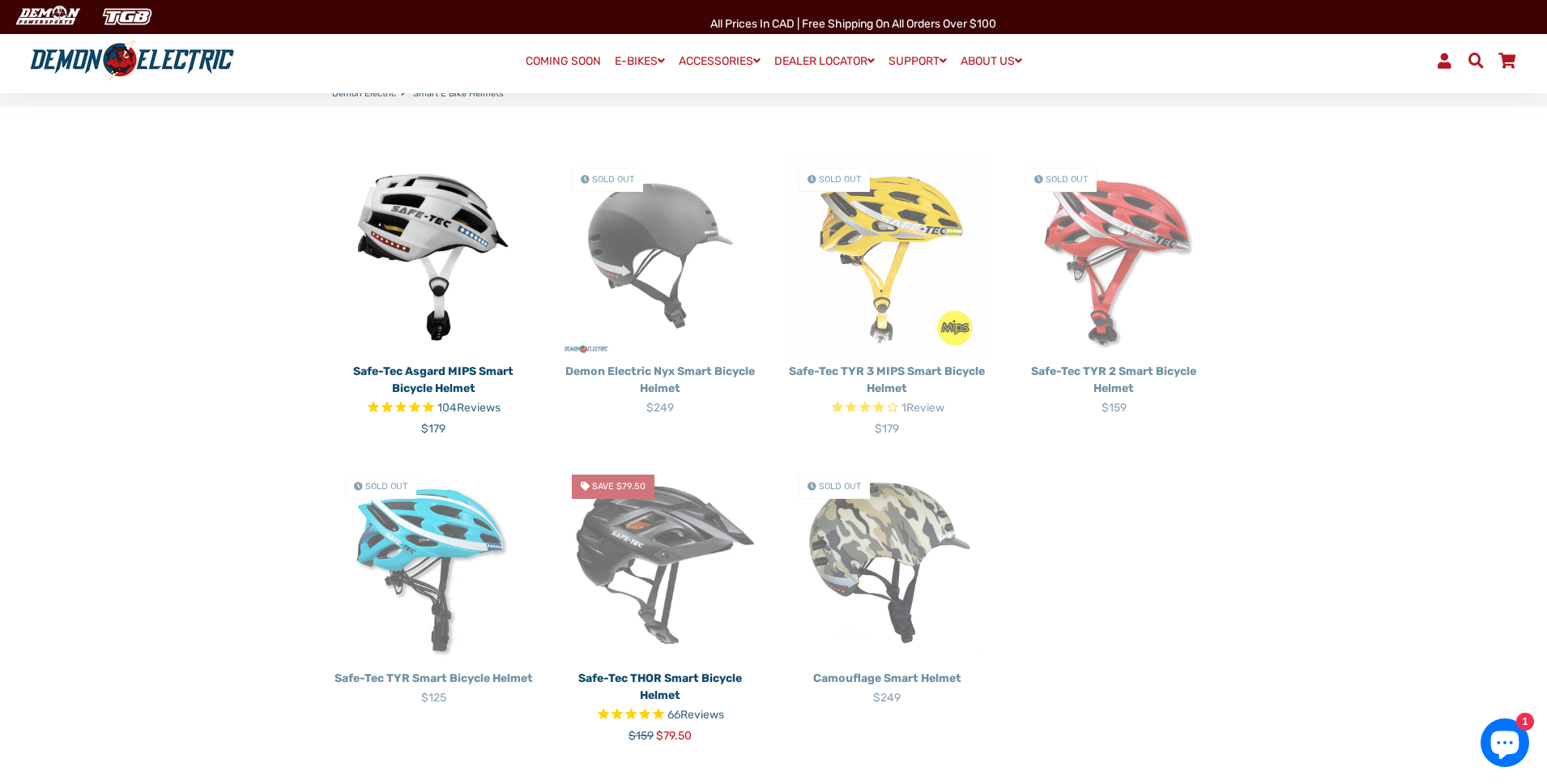
click at [634, 542] on img at bounding box center [659, 562] width 202 height 202
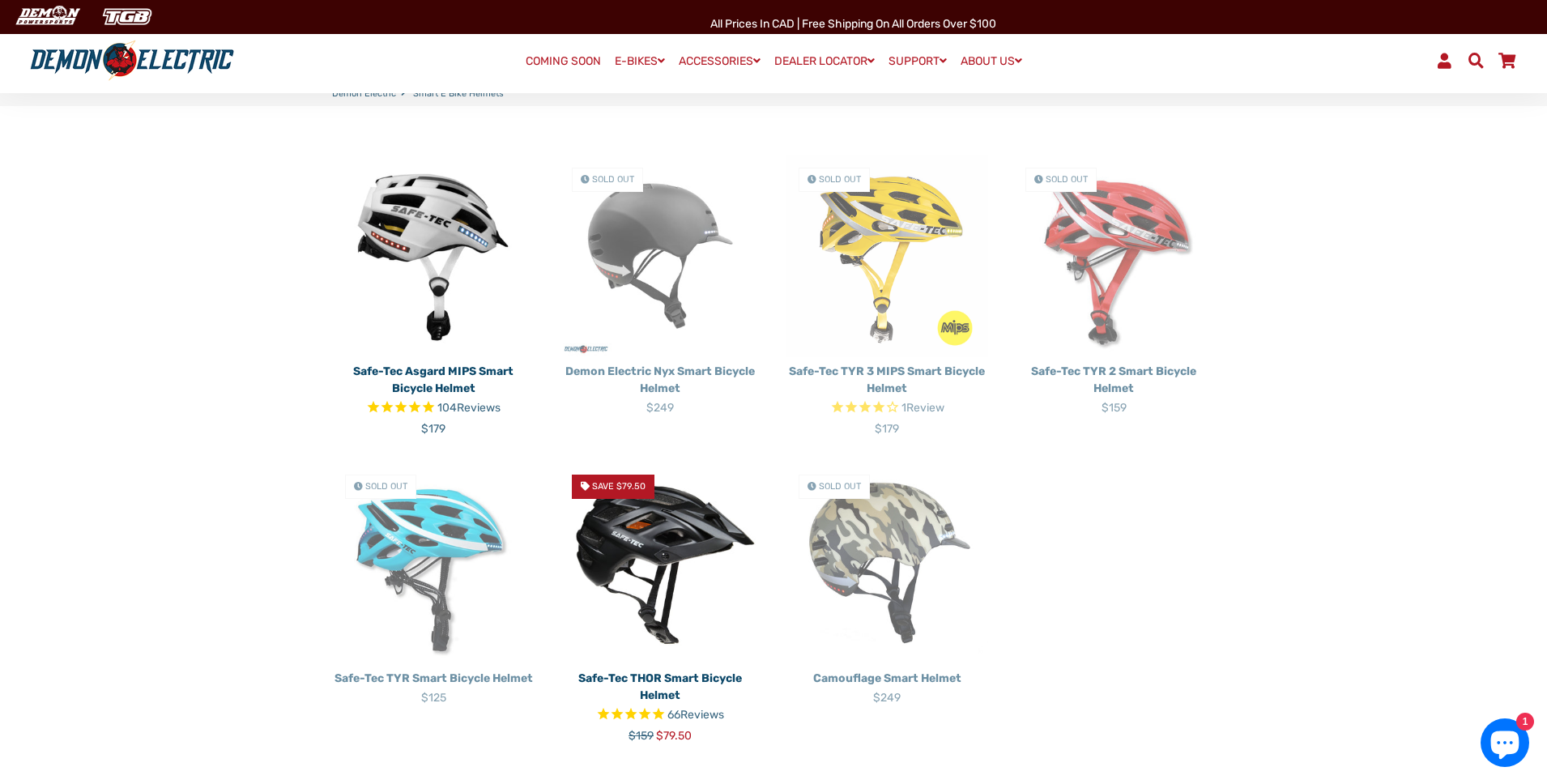
click at [664, 370] on p "Demon Electric Nyx Smart Bicycle Helmet" at bounding box center [659, 380] width 202 height 34
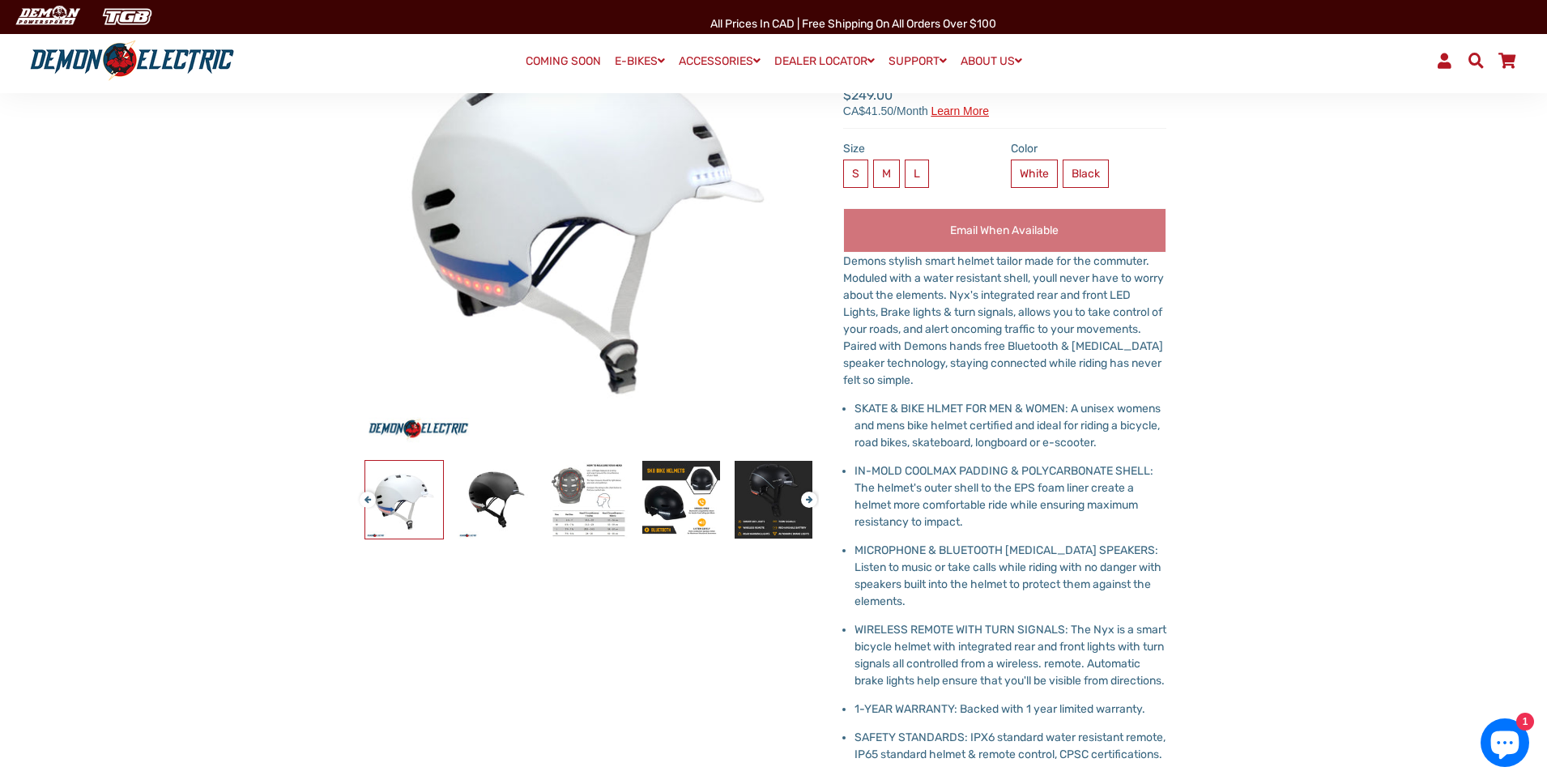
scroll to position [246, 0]
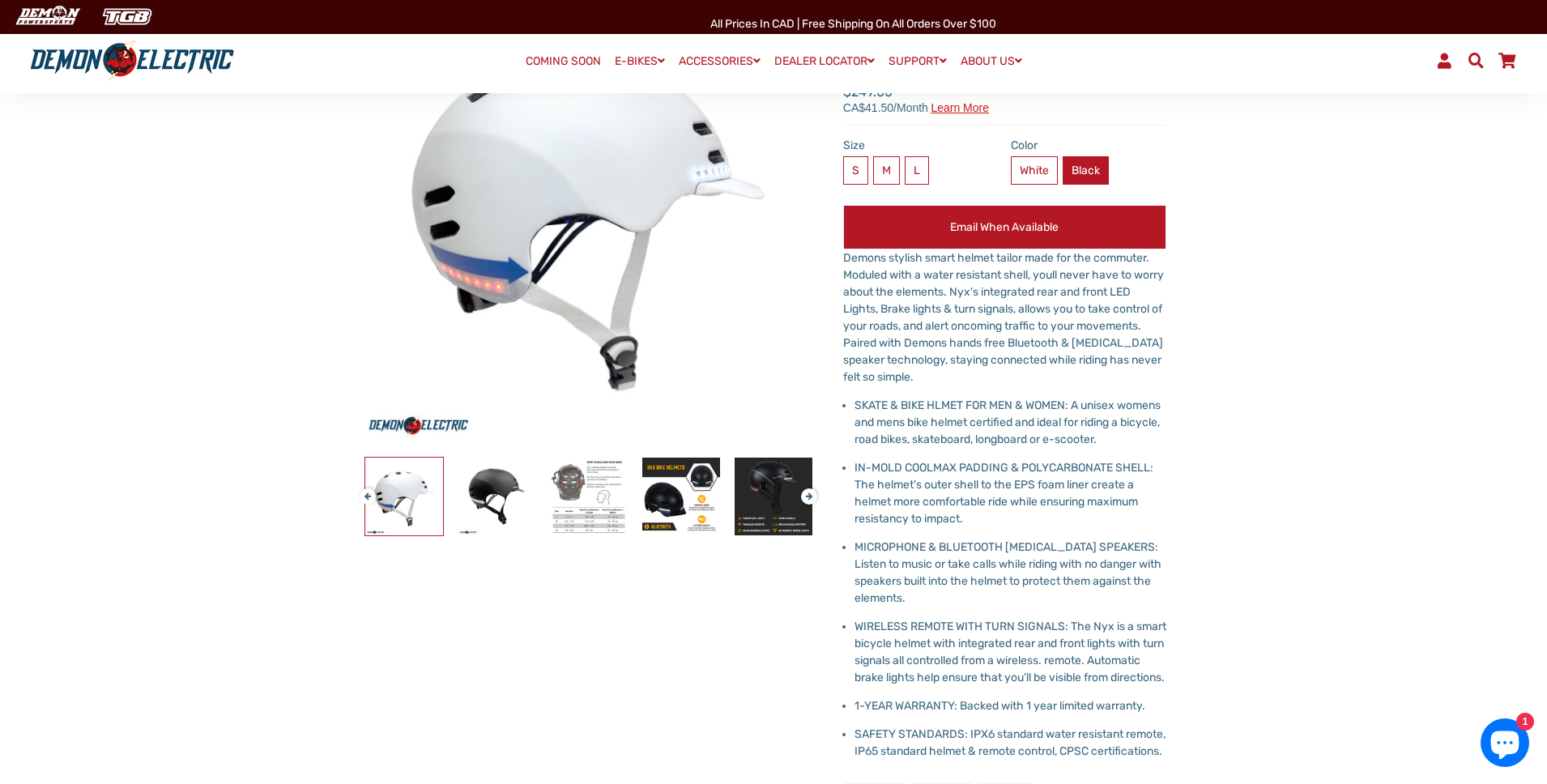
click at [1101, 170] on label "Black" at bounding box center [1086, 170] width 47 height 28
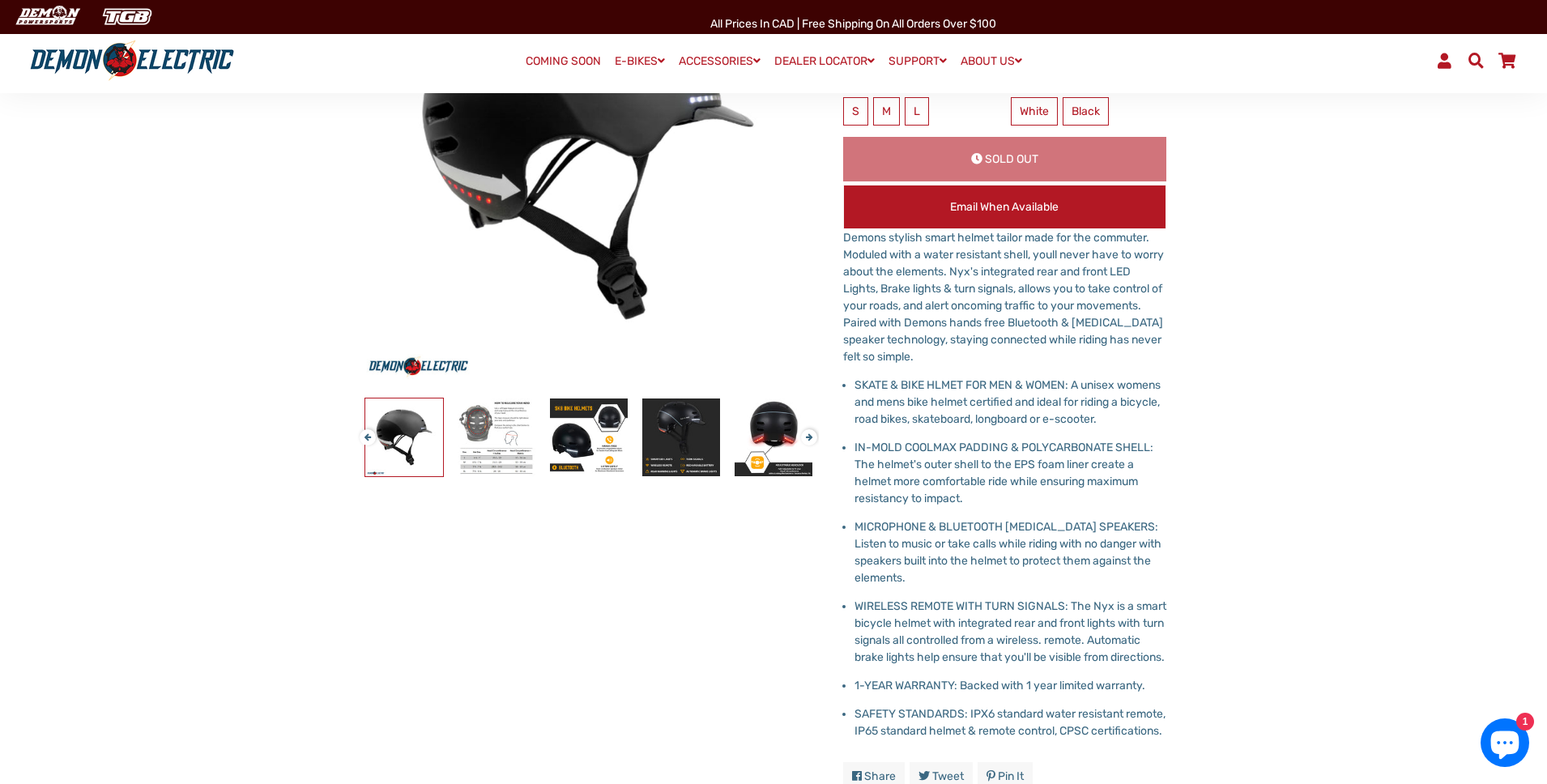
scroll to position [35, 0]
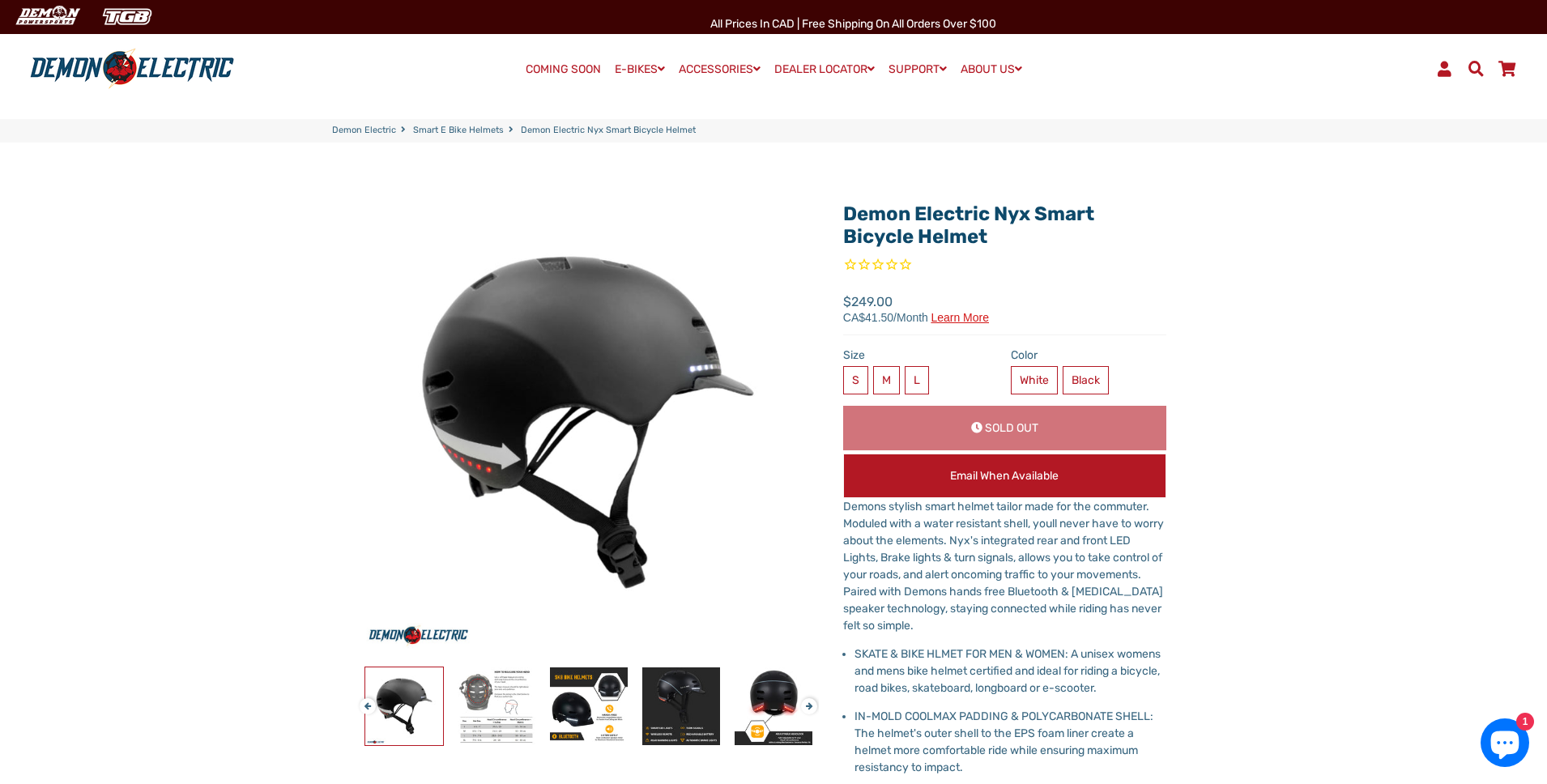
drag, startPoint x: 1027, startPoint y: 374, endPoint x: 819, endPoint y: 368, distance: 208.1
click at [1027, 374] on label "White" at bounding box center [1035, 380] width 47 height 28
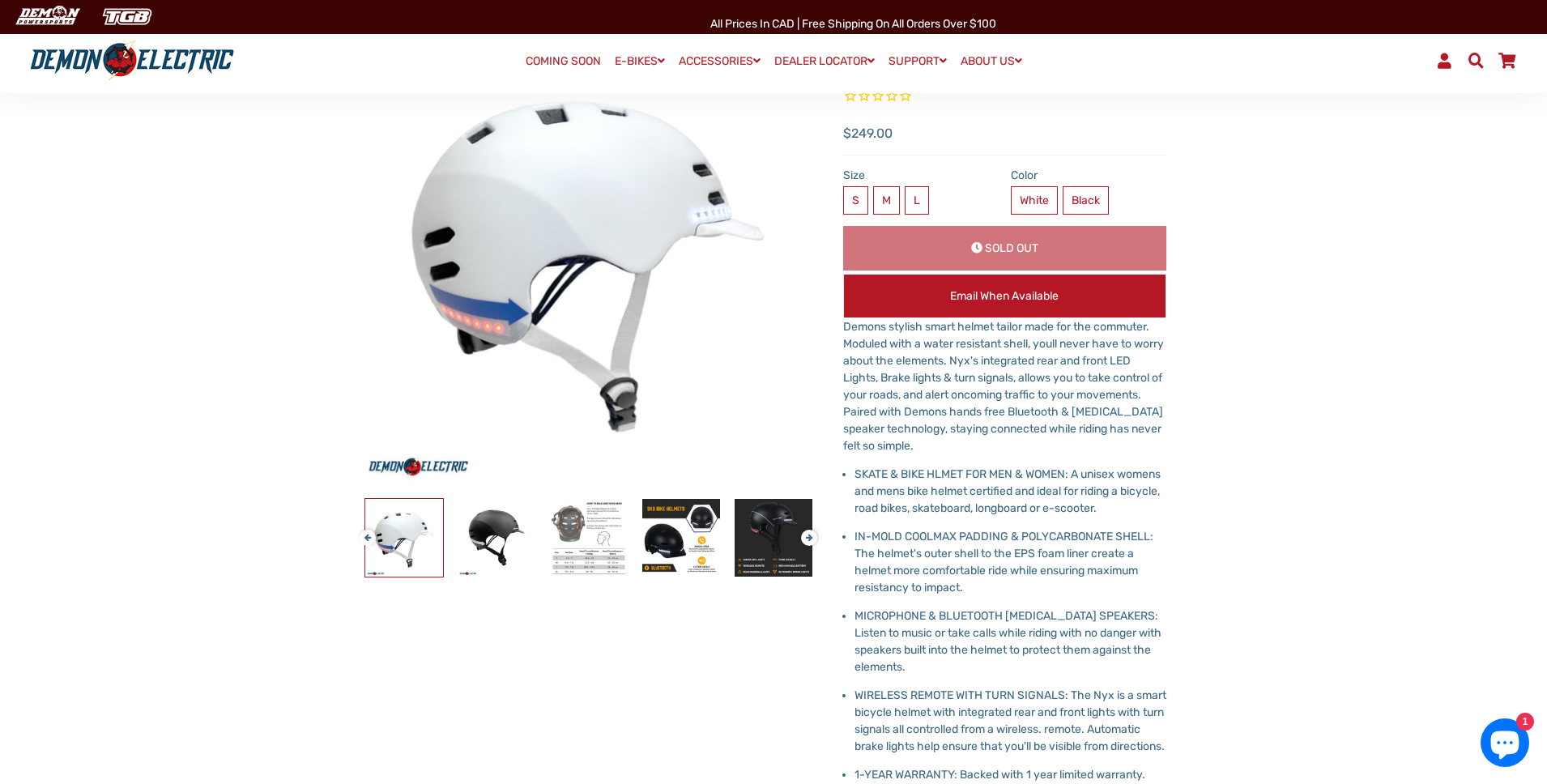
scroll to position [196, 0]
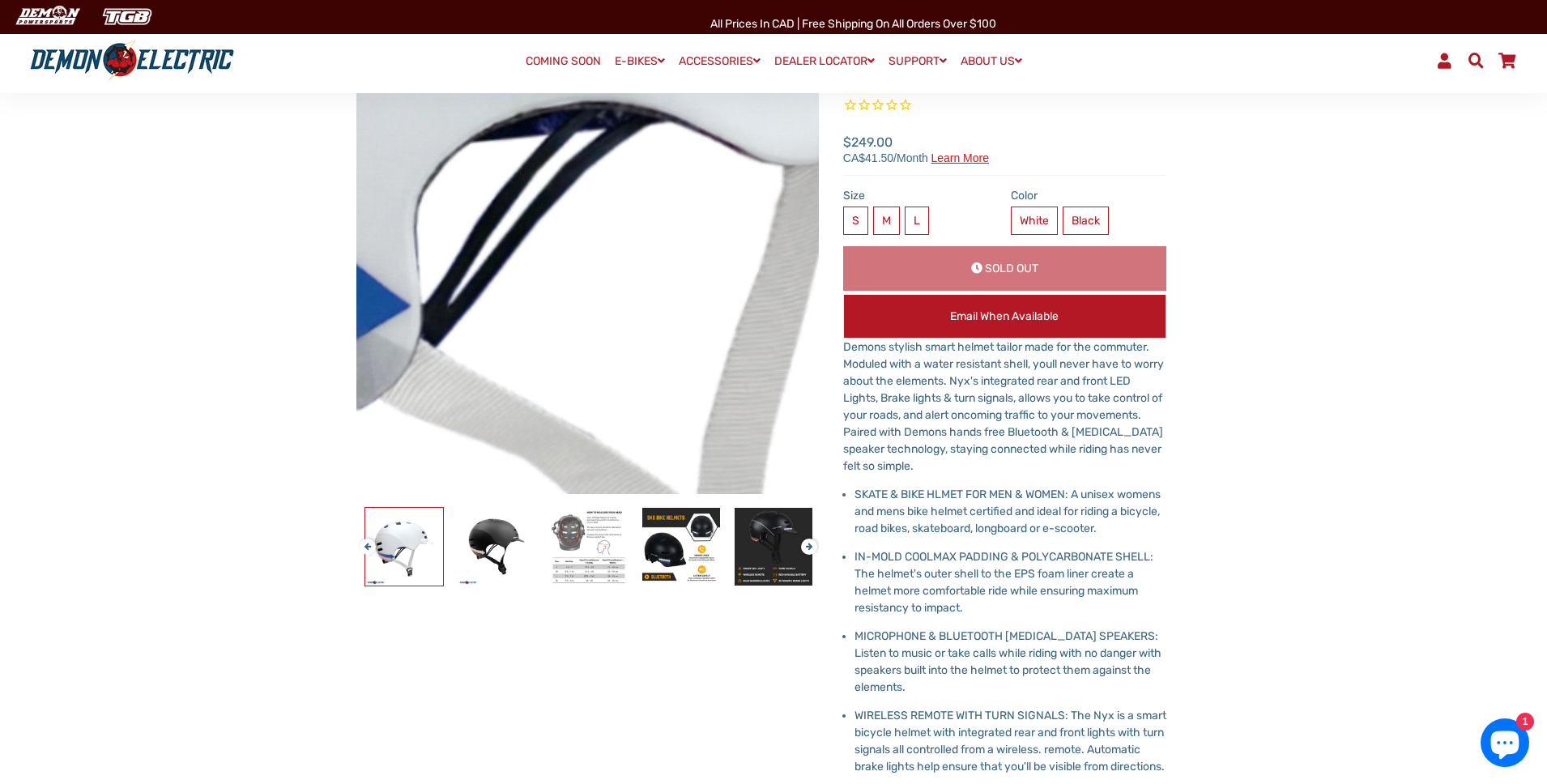
click at [581, 311] on img at bounding box center [617, 98] width 1621 height 1620
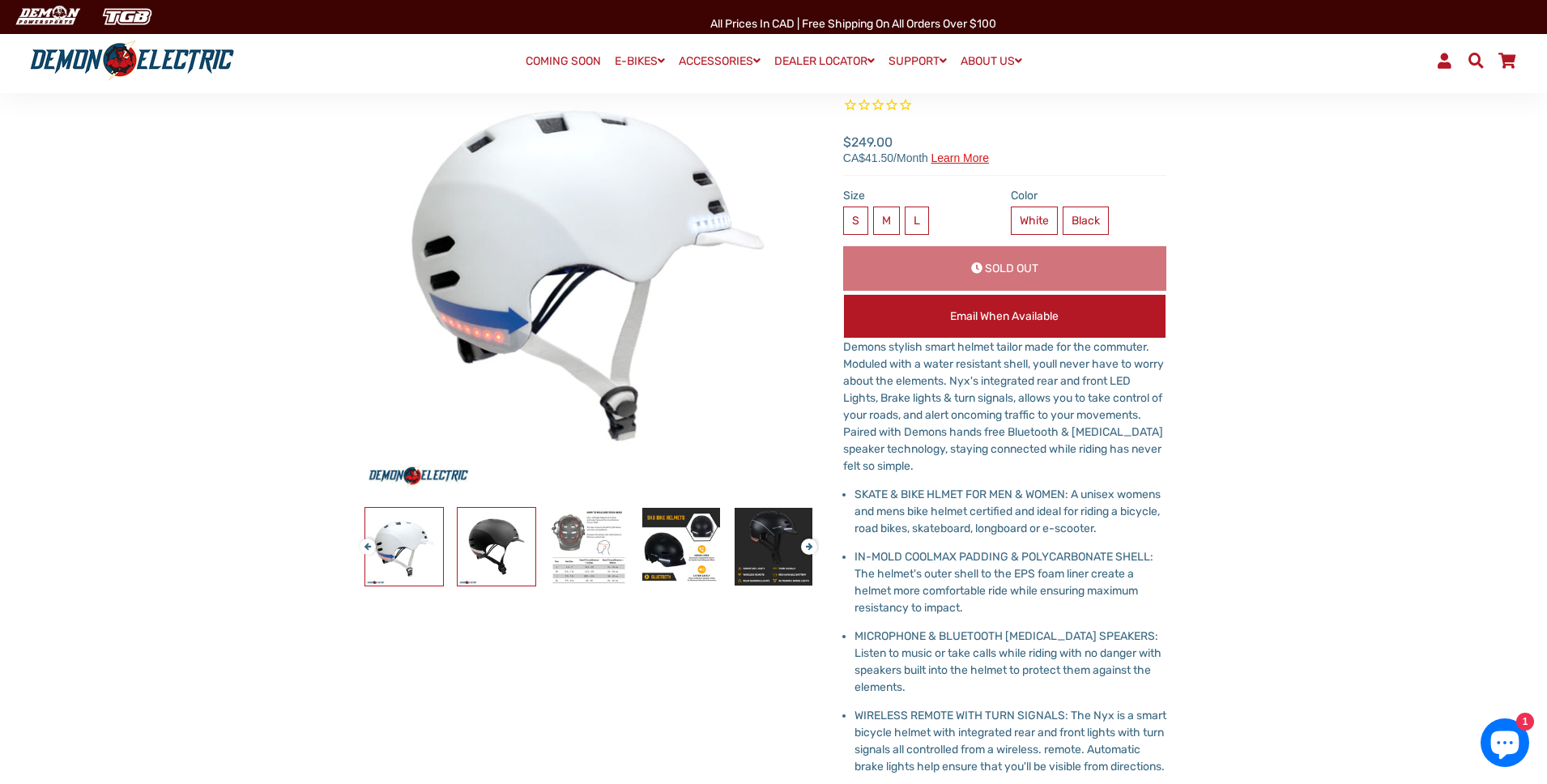
click at [495, 560] on img at bounding box center [496, 547] width 78 height 78
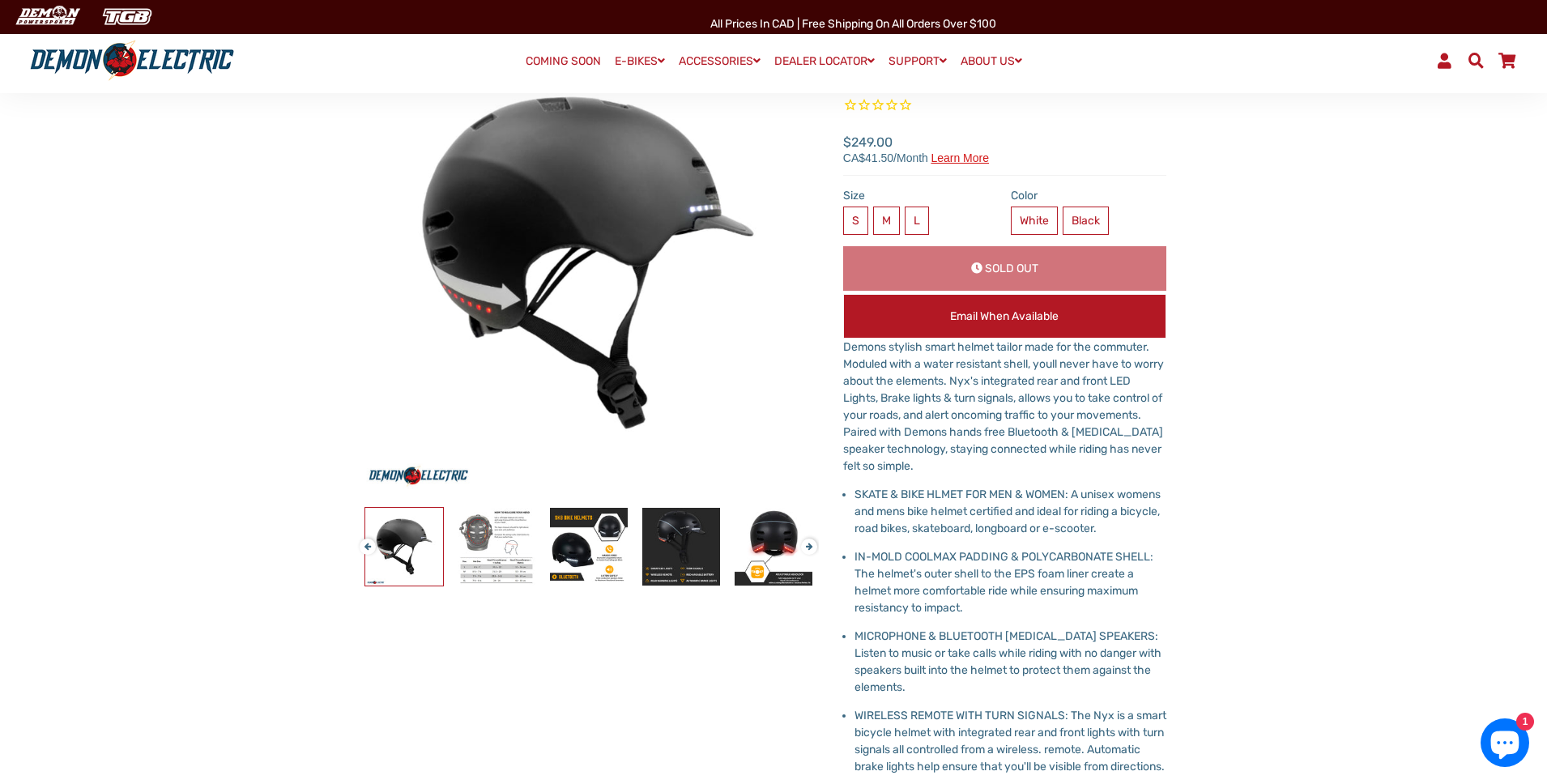
scroll to position [192, 0]
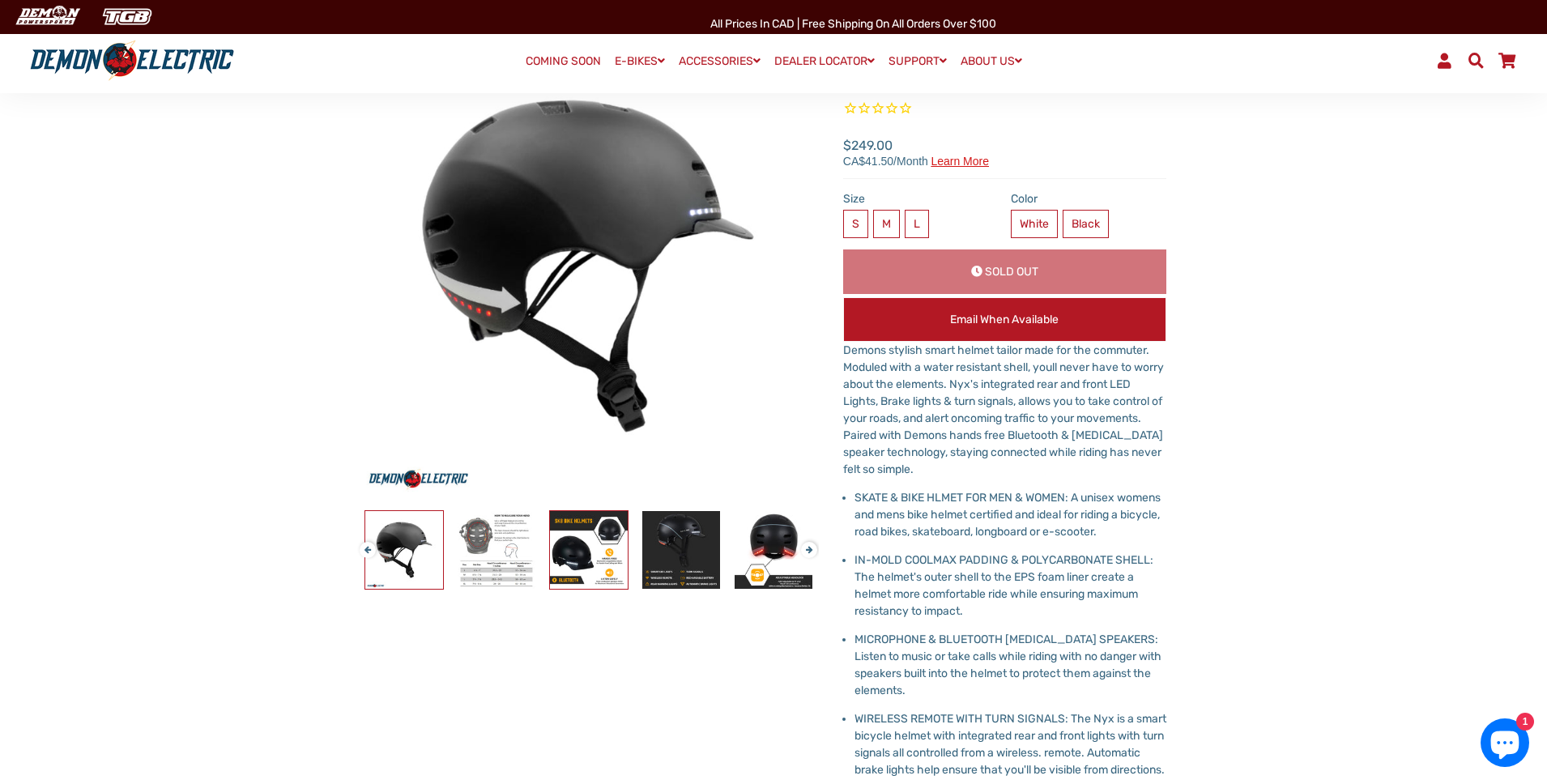
click at [579, 542] on img at bounding box center [590, 550] width 78 height 78
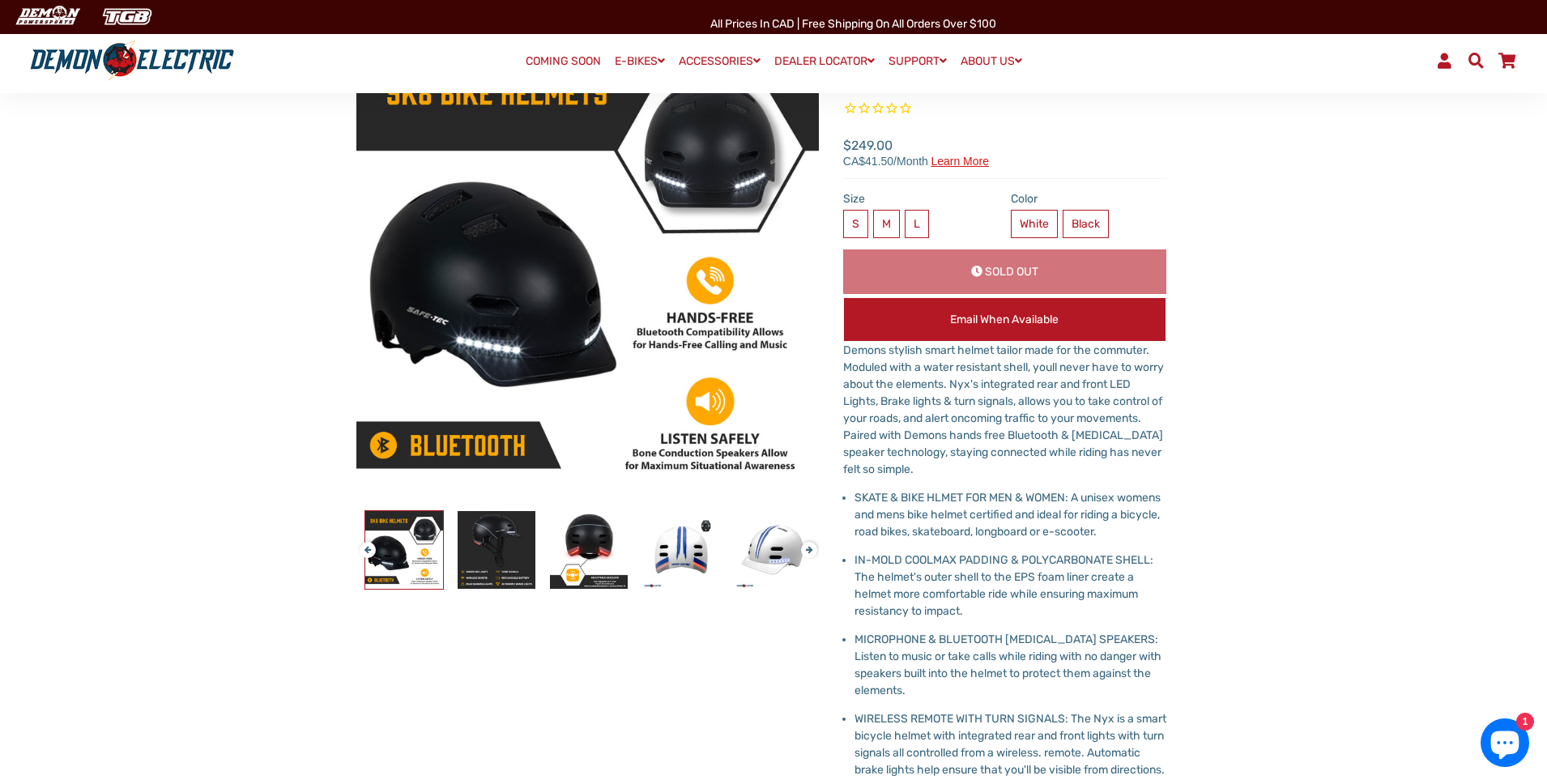
click at [402, 544] on img at bounding box center [404, 550] width 78 height 78
click at [497, 543] on img at bounding box center [496, 550] width 78 height 78
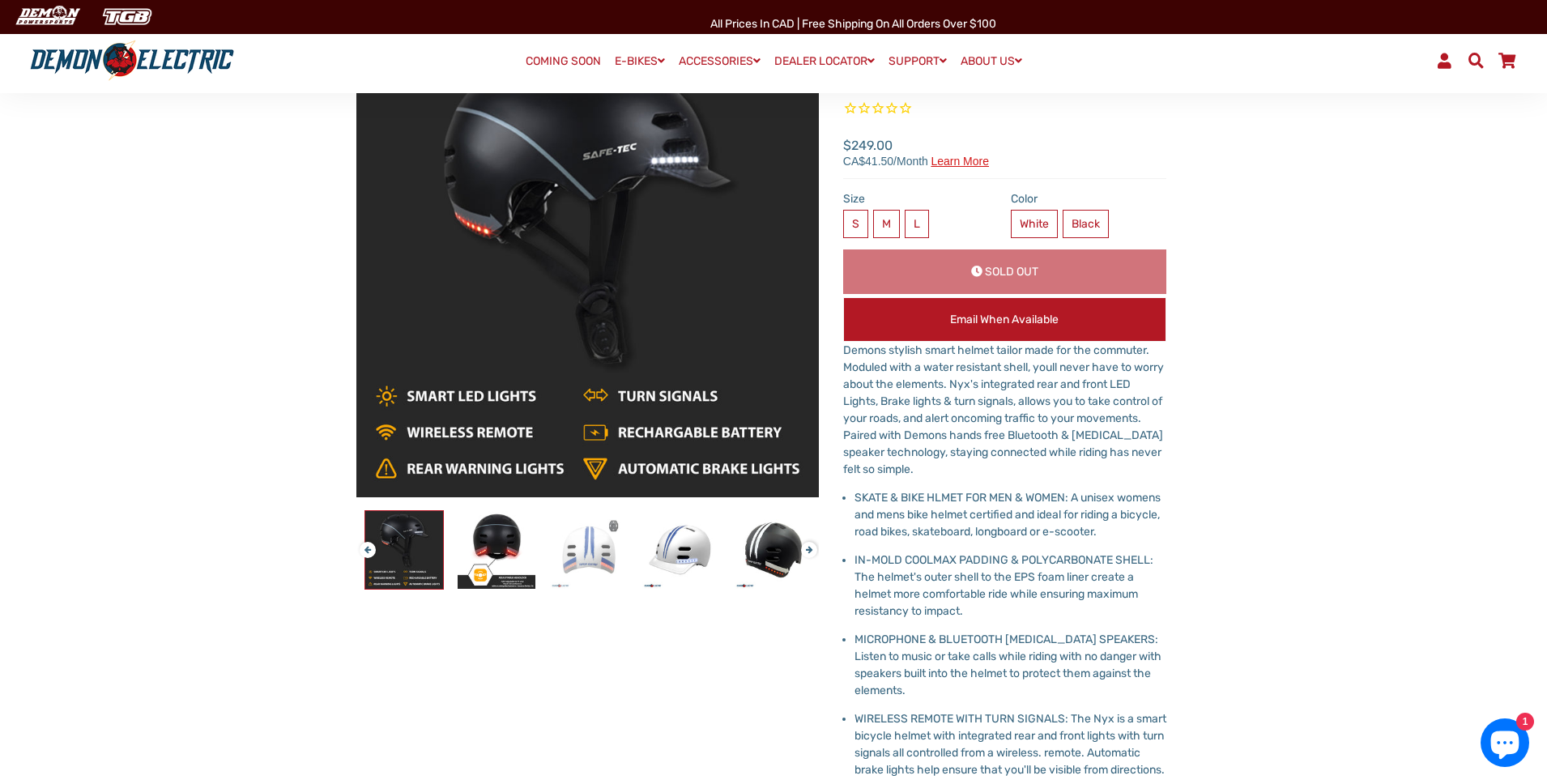
scroll to position [189, 0]
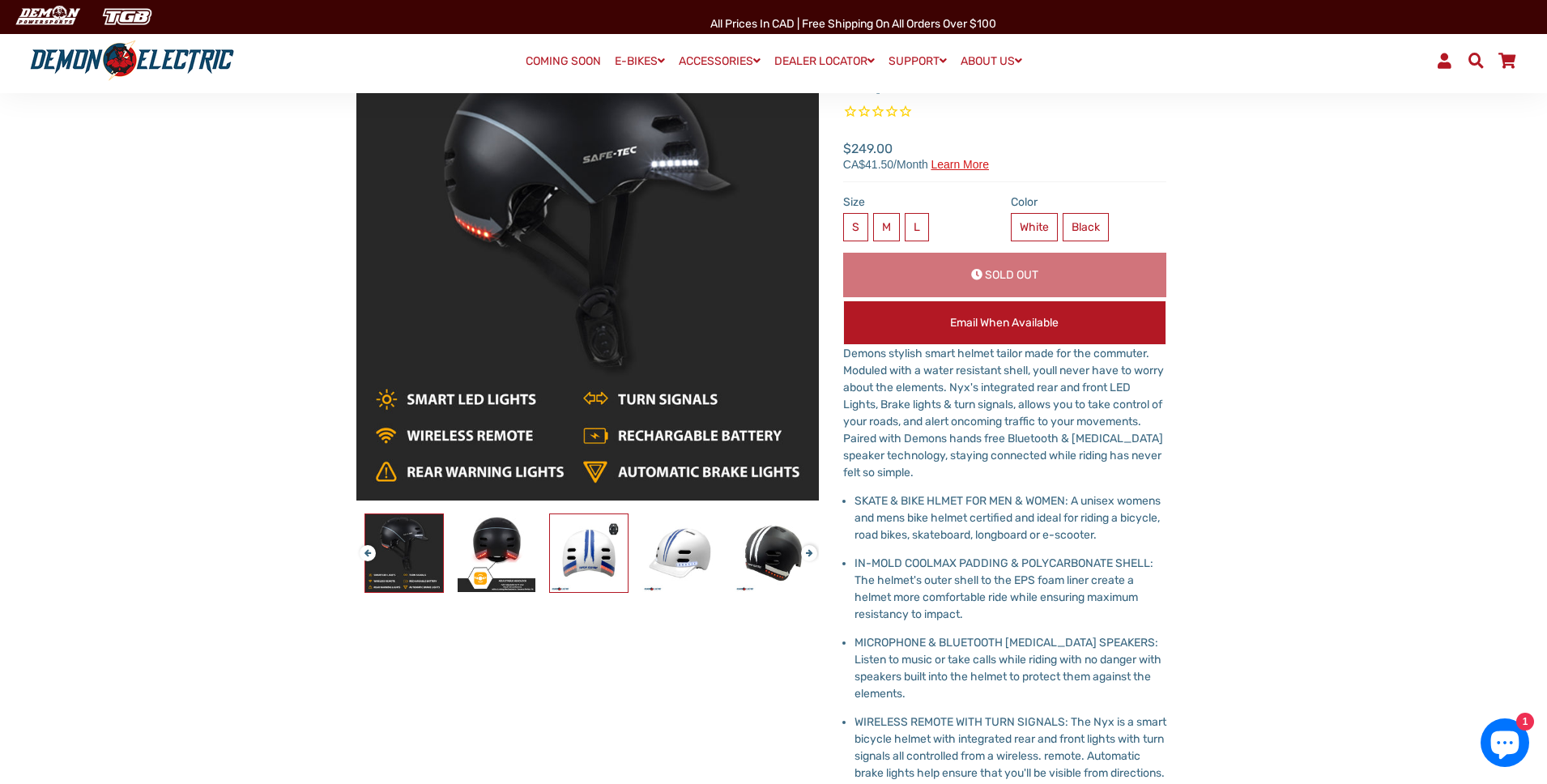
click at [597, 551] on img at bounding box center [590, 553] width 78 height 78
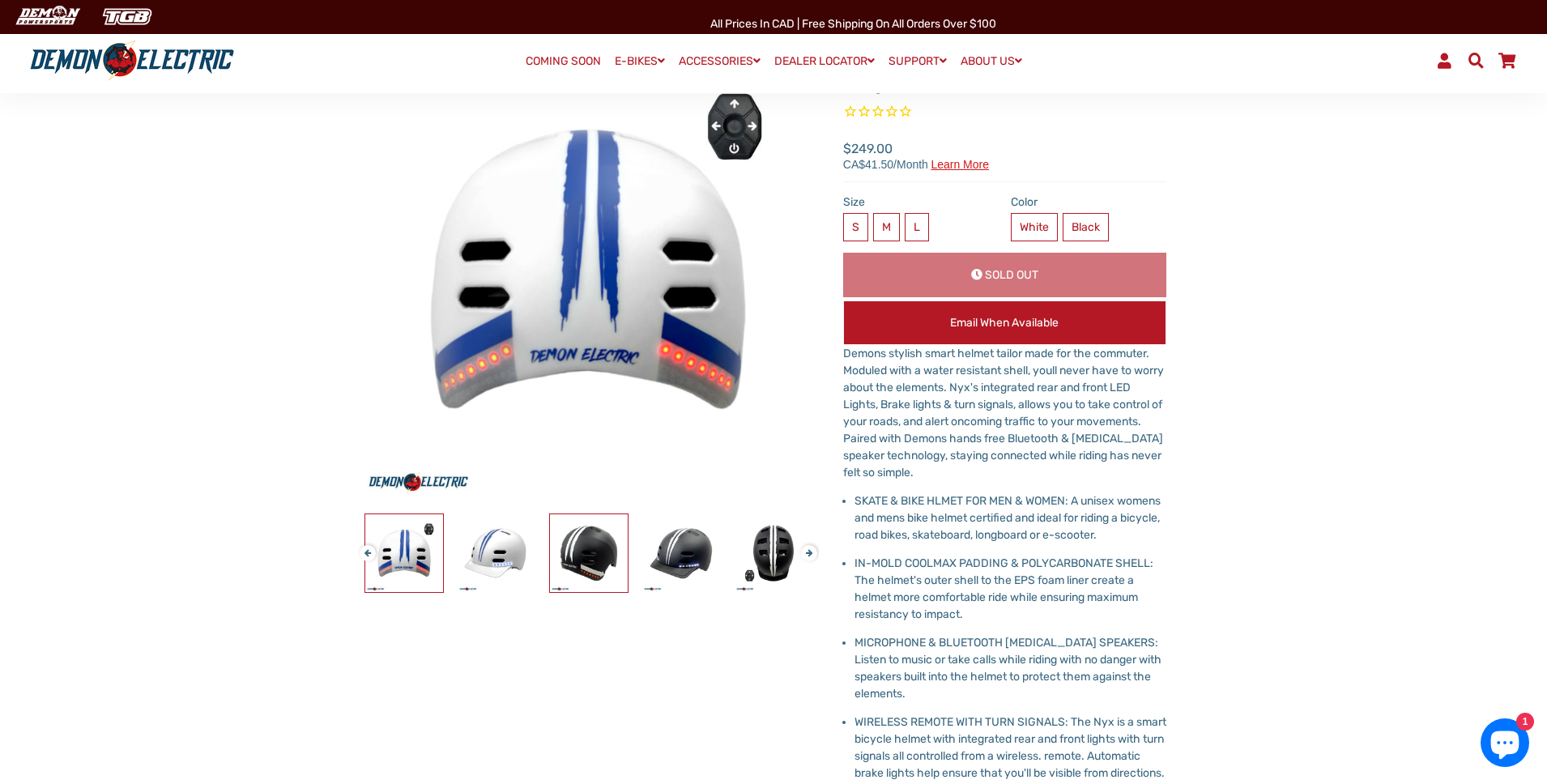
click at [585, 547] on img at bounding box center [590, 553] width 78 height 78
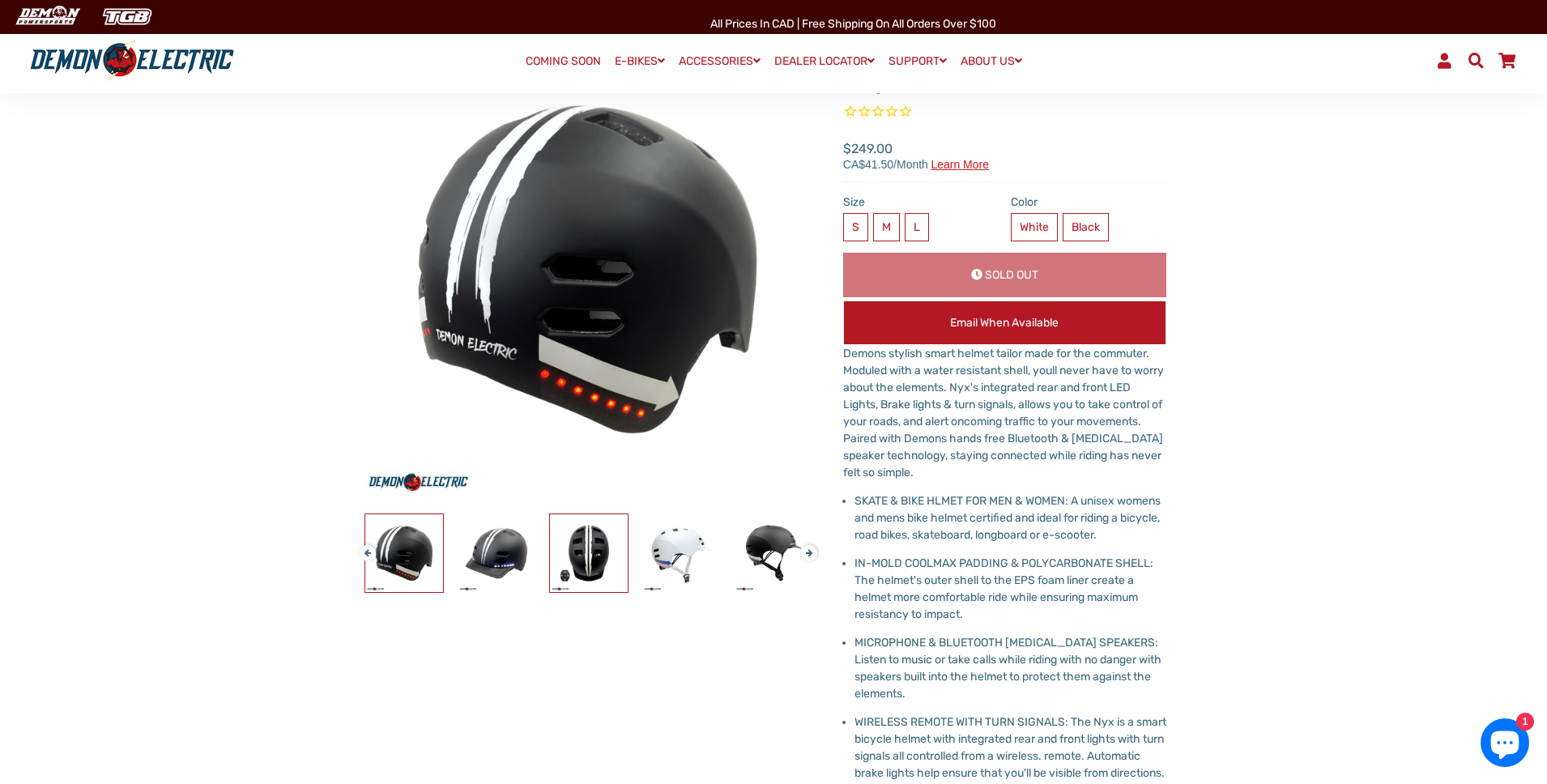
click at [594, 557] on img at bounding box center [590, 553] width 78 height 78
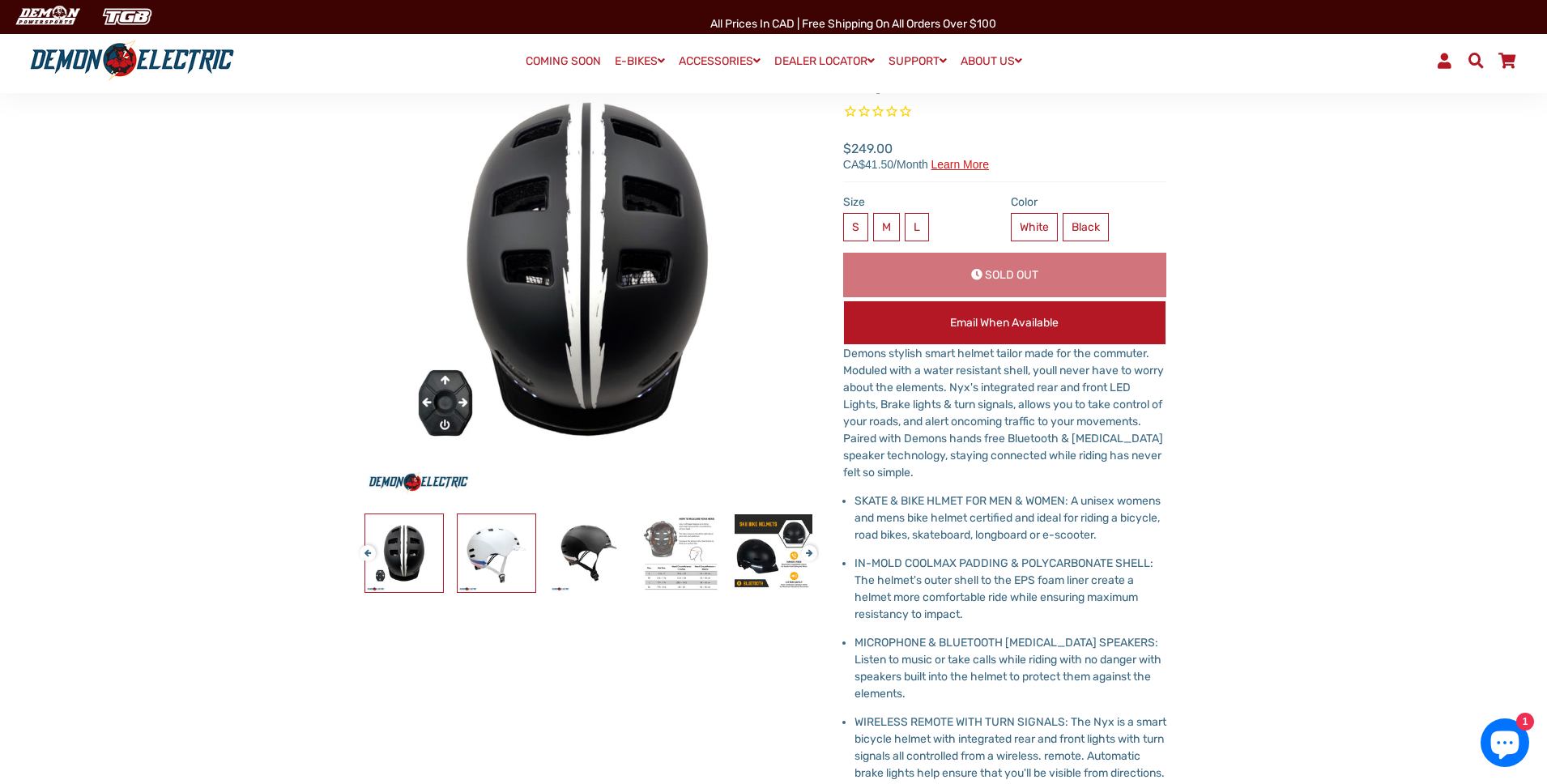
click at [495, 547] on img at bounding box center [496, 553] width 78 height 78
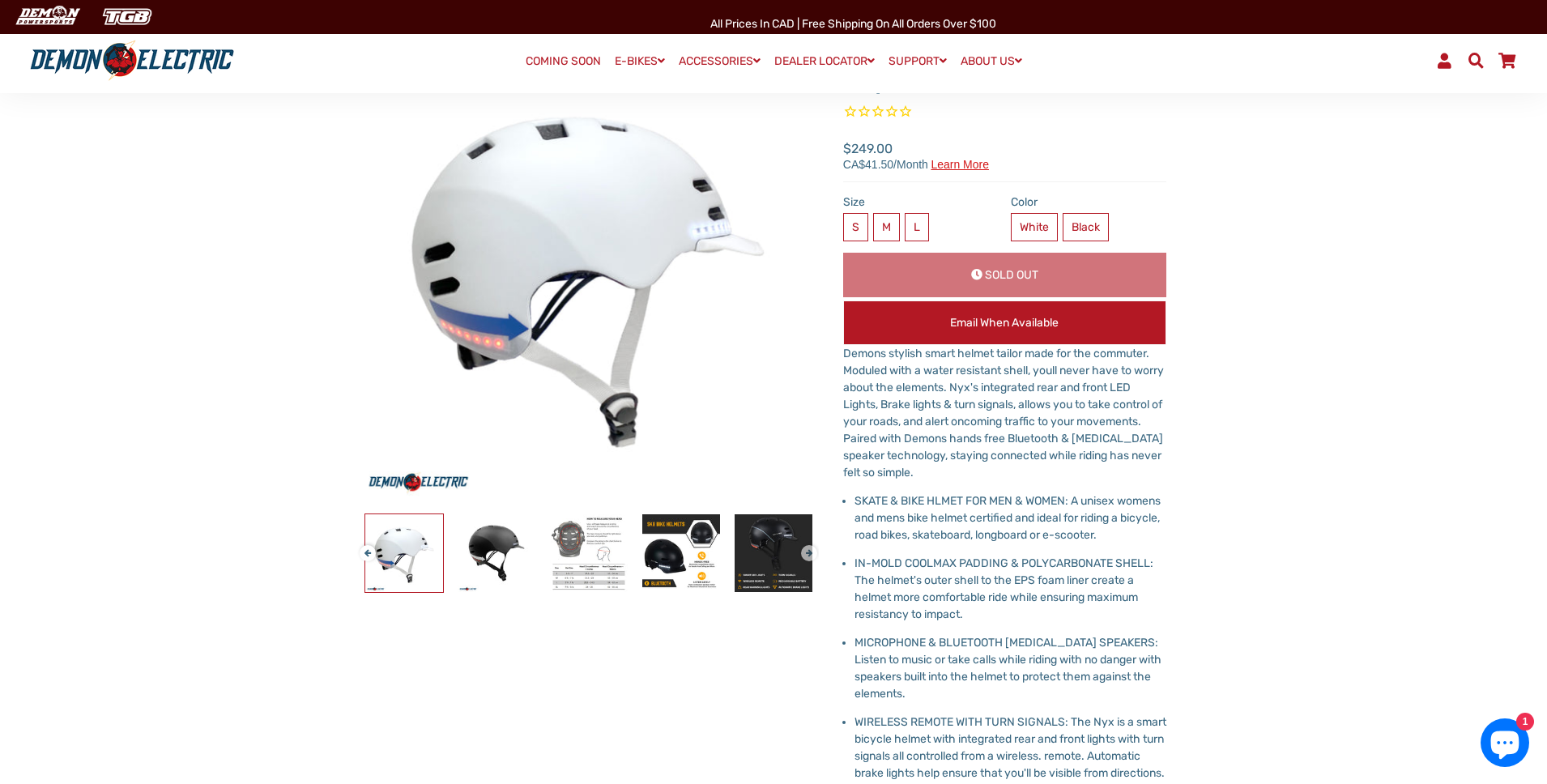
scroll to position [185, 0]
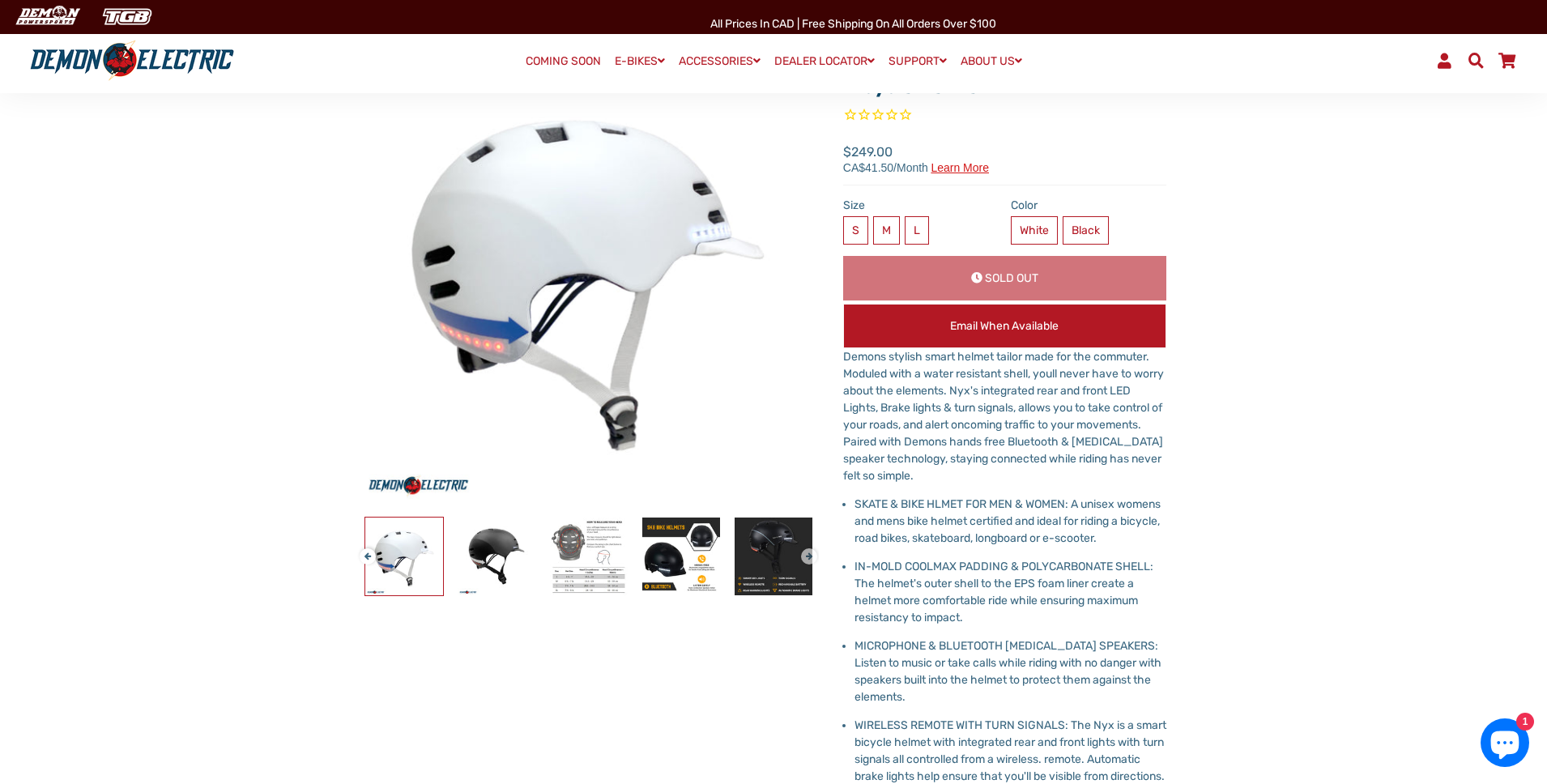
click at [809, 551] on button "Next" at bounding box center [806, 549] width 9 height 19
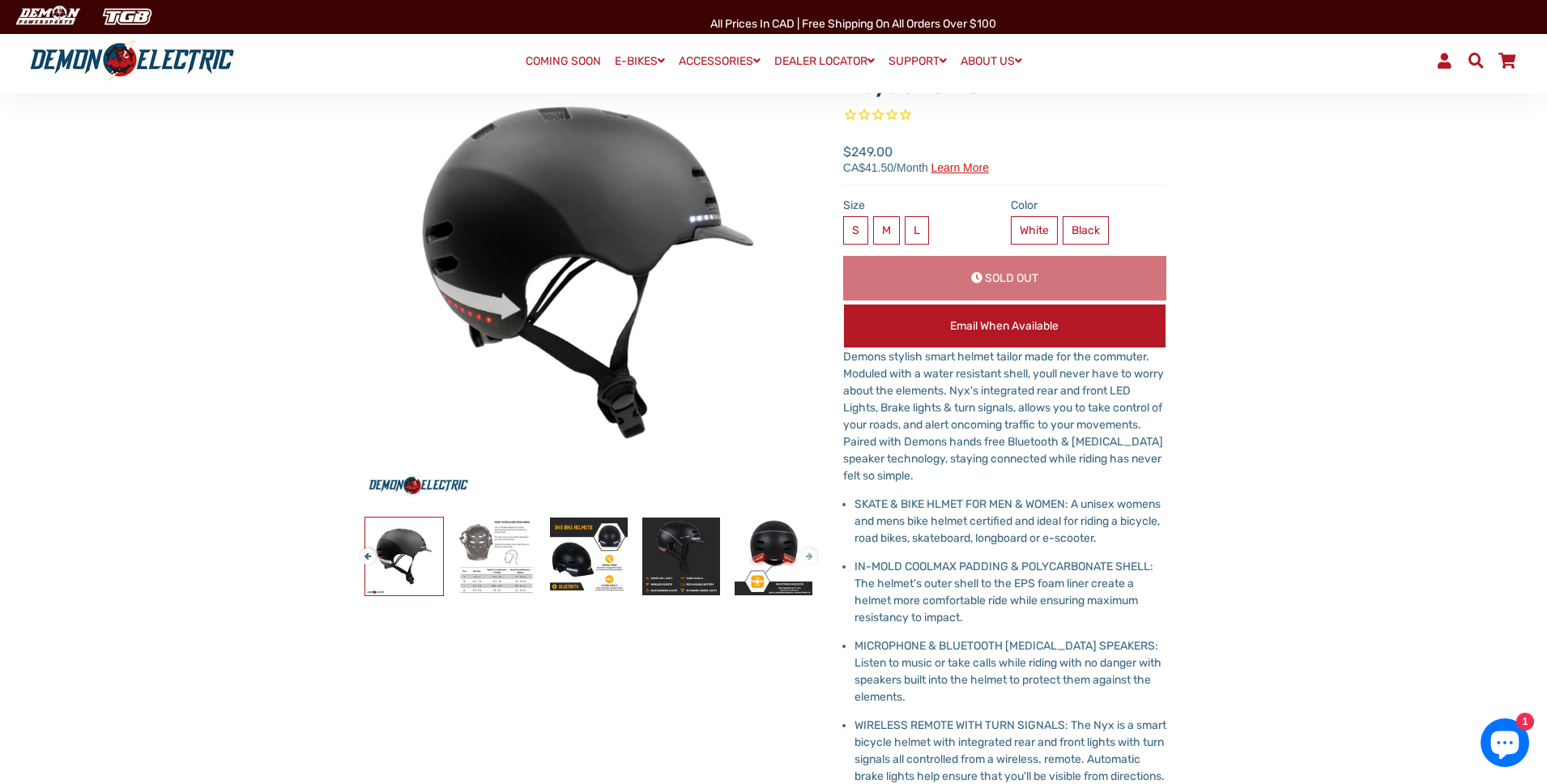
click at [809, 552] on button "Next" at bounding box center [806, 549] width 9 height 19
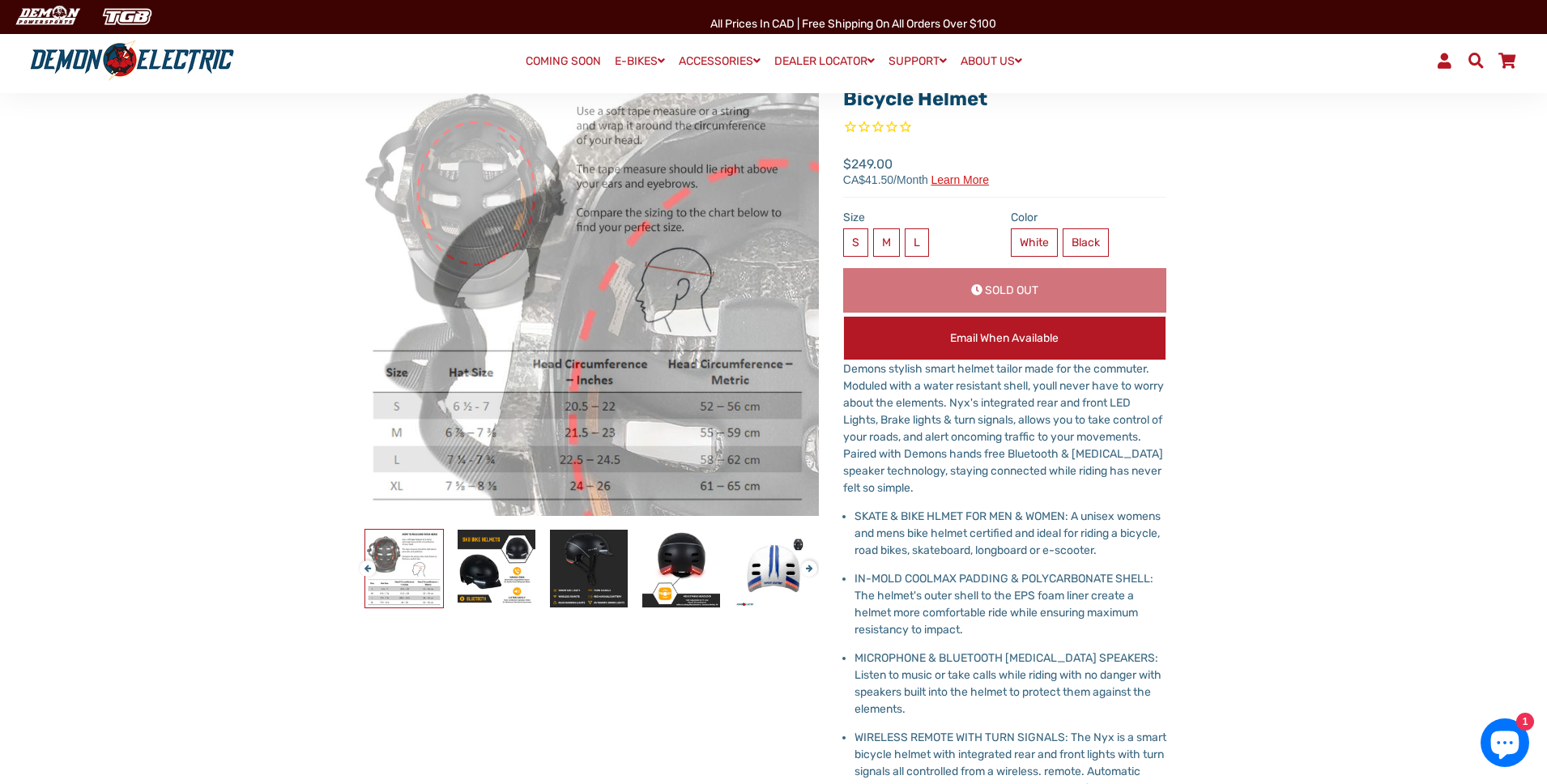
scroll to position [170, 0]
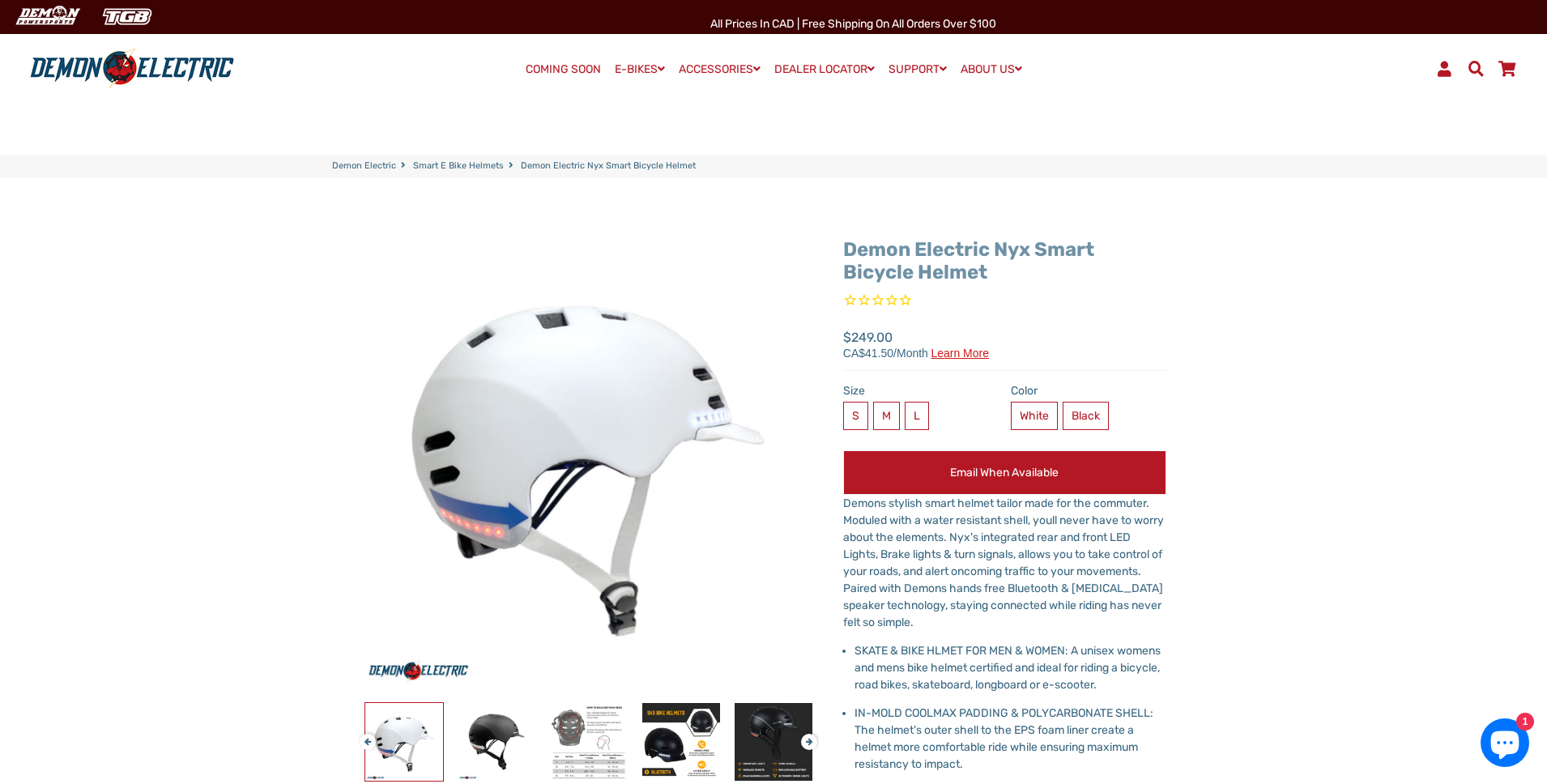
drag, startPoint x: 1025, startPoint y: 270, endPoint x: 844, endPoint y: 245, distance: 182.7
click at [844, 245] on h1 "Demon Electric Nyx Smart Bicycle Helmet" at bounding box center [1005, 262] width 323 height 47
copy link "Demon Electric Nyx Smart Bicycle Helmet"
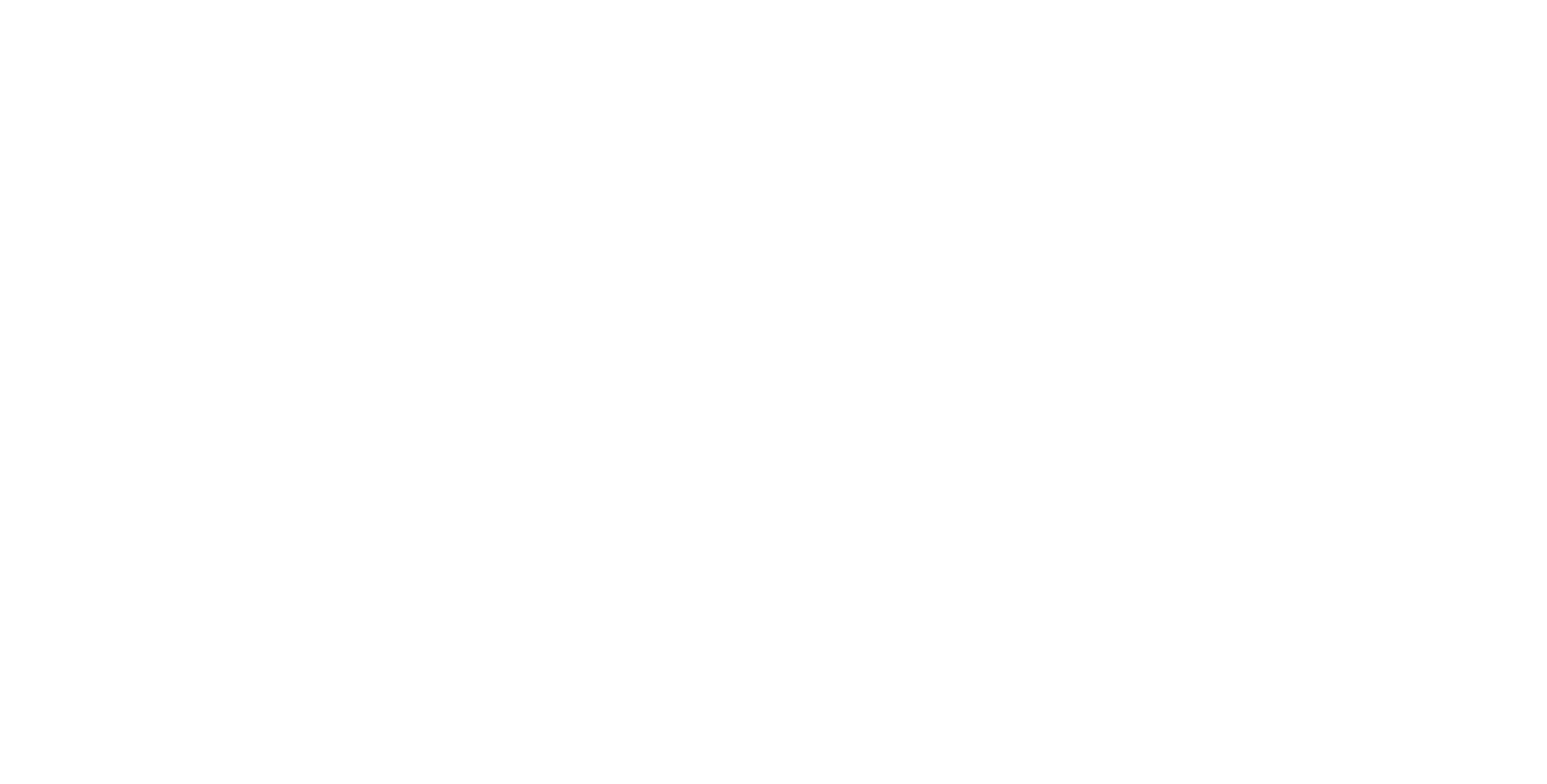
select select "******"
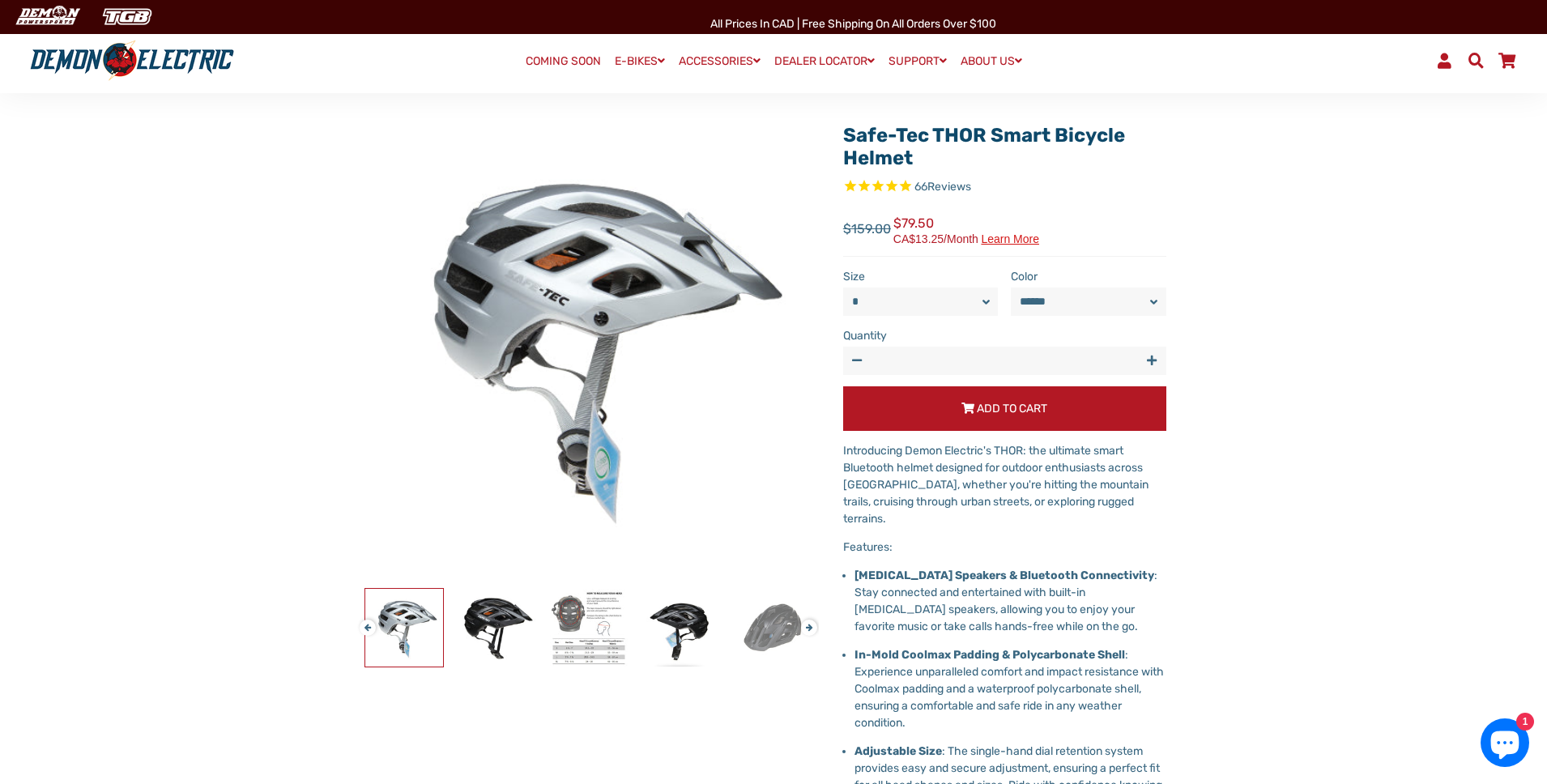
scroll to position [111, 0]
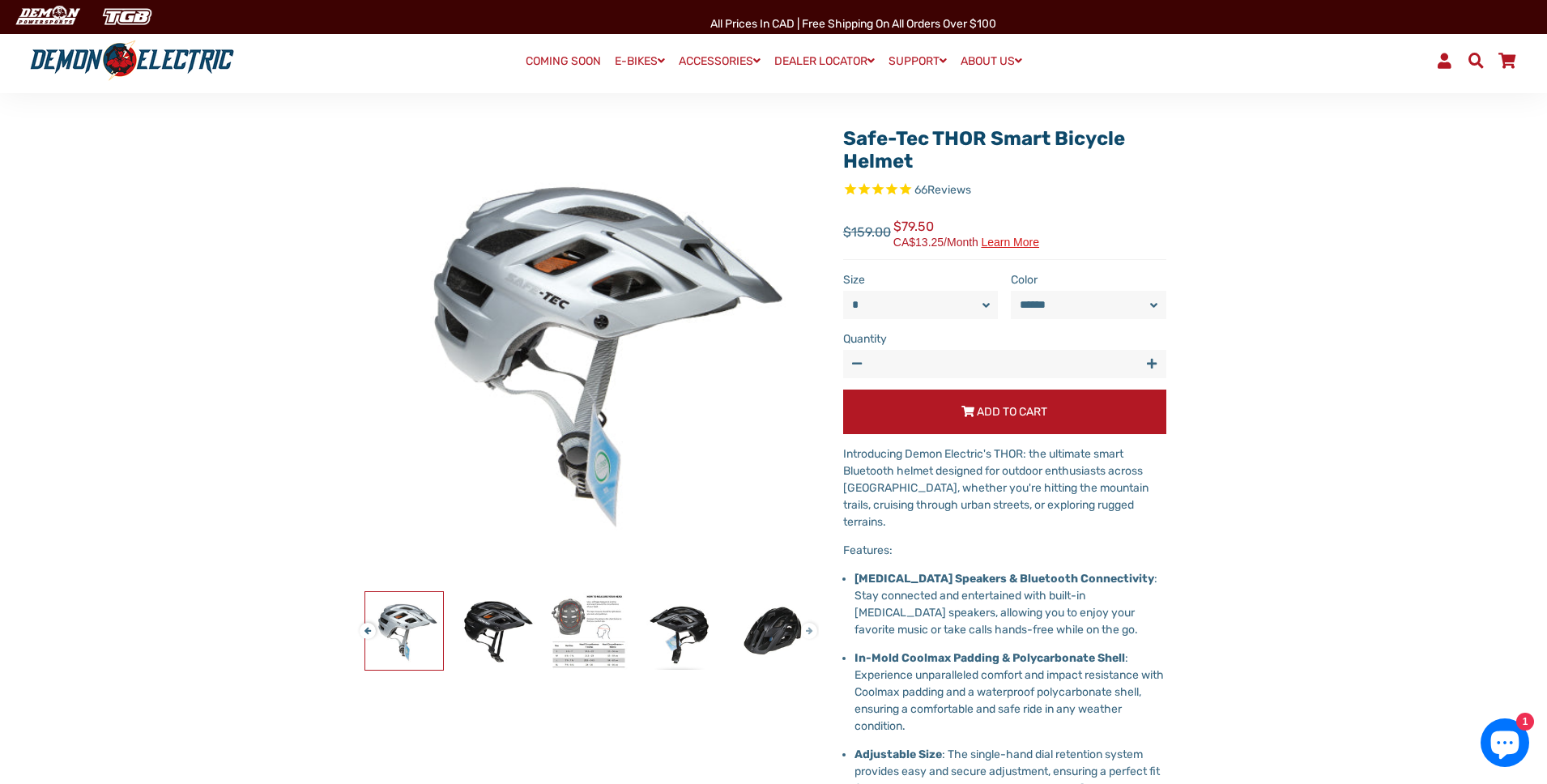
click at [807, 629] on button "Next" at bounding box center [806, 624] width 9 height 19
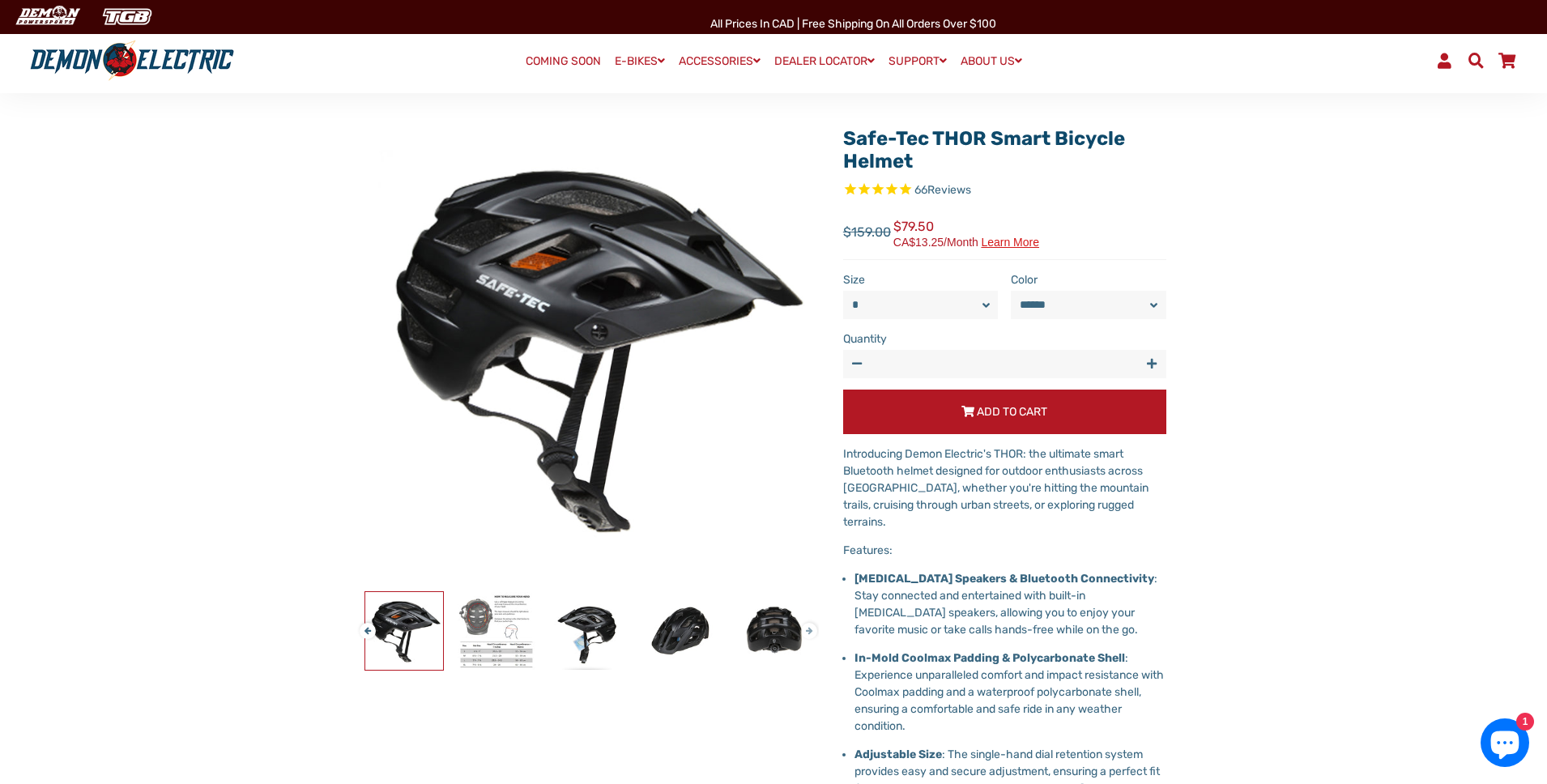
click at [806, 628] on button "Next" at bounding box center [806, 624] width 9 height 19
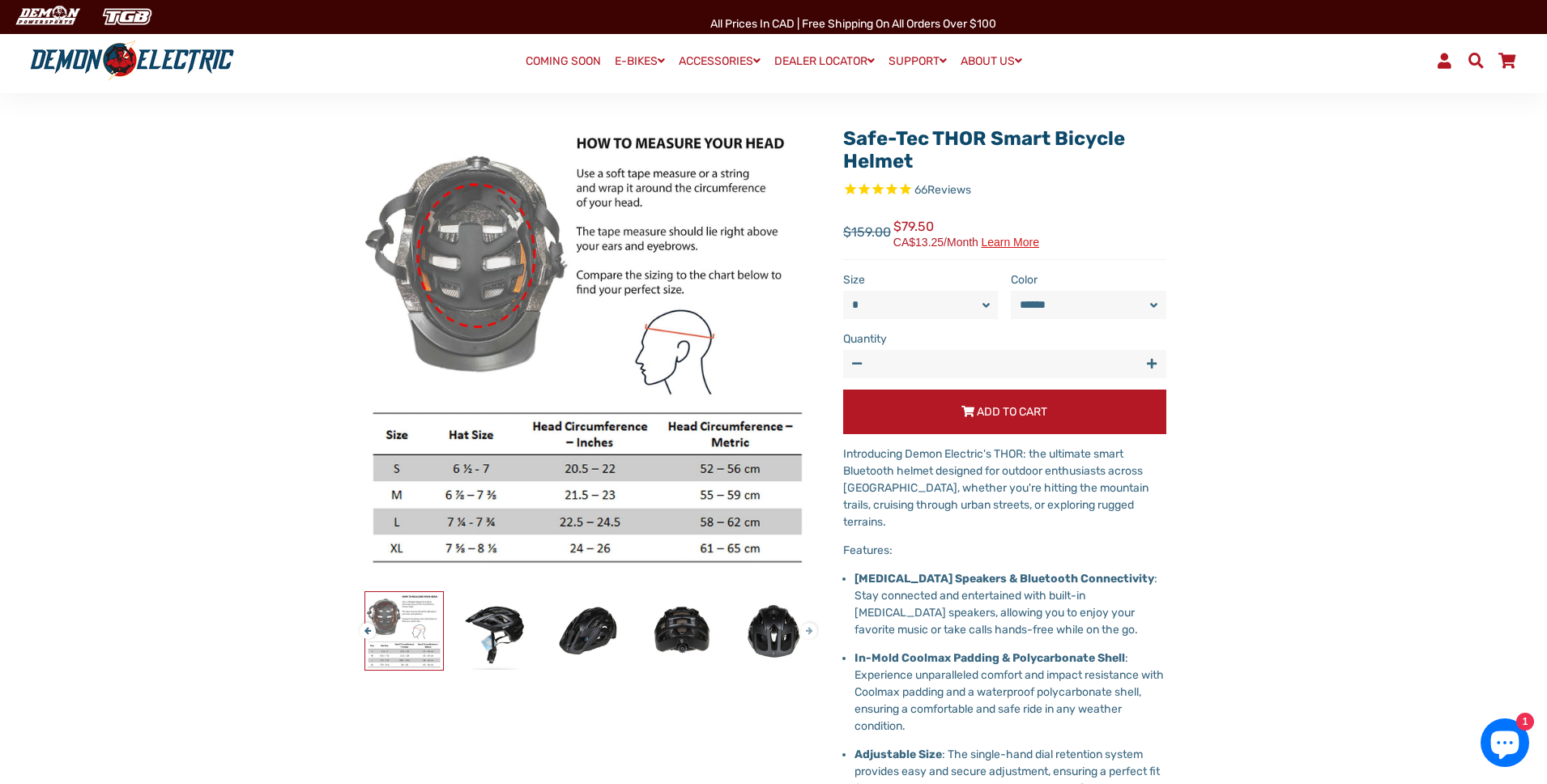
click at [801, 629] on button "Next" at bounding box center [806, 624] width 9 height 19
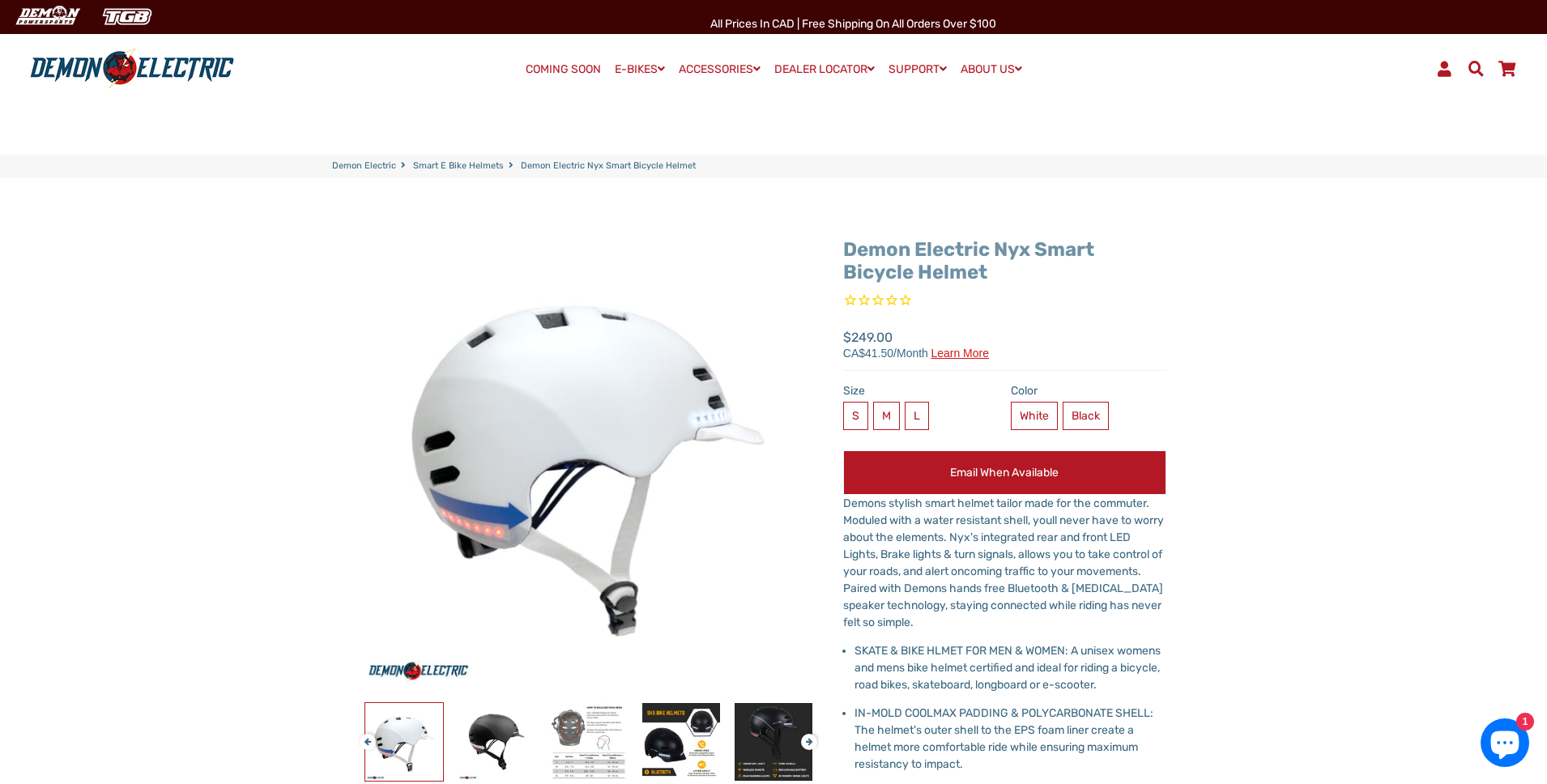
drag, startPoint x: 993, startPoint y: 269, endPoint x: 844, endPoint y: 252, distance: 150.0
click at [844, 252] on h1 "Demon Electric Nyx Smart Bicycle Helmet" at bounding box center [1005, 262] width 323 height 47
copy link "Demon Electric Nyx Smart Bicycle Helmet"
